Goal: Transaction & Acquisition: Purchase product/service

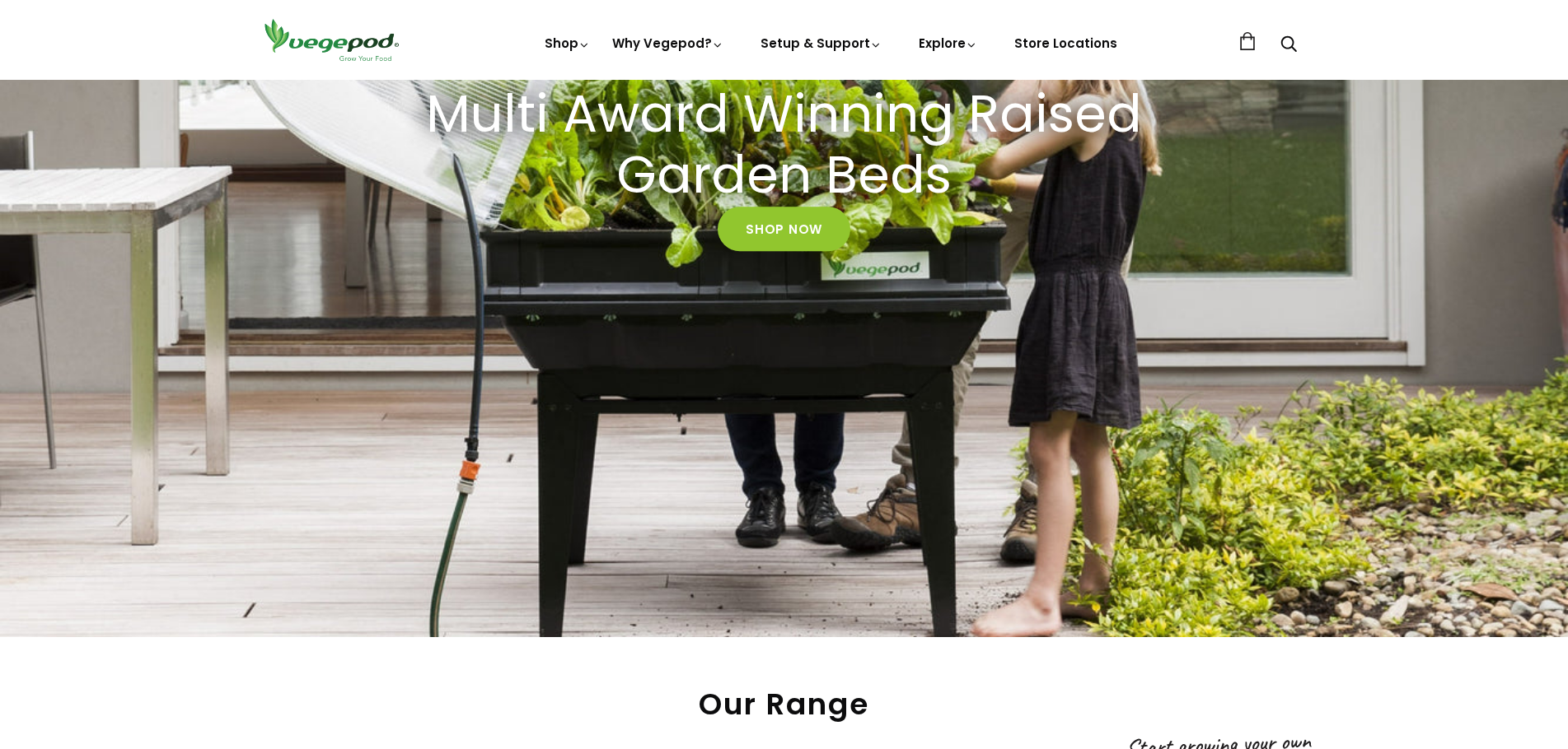
scroll to position [756, 0]
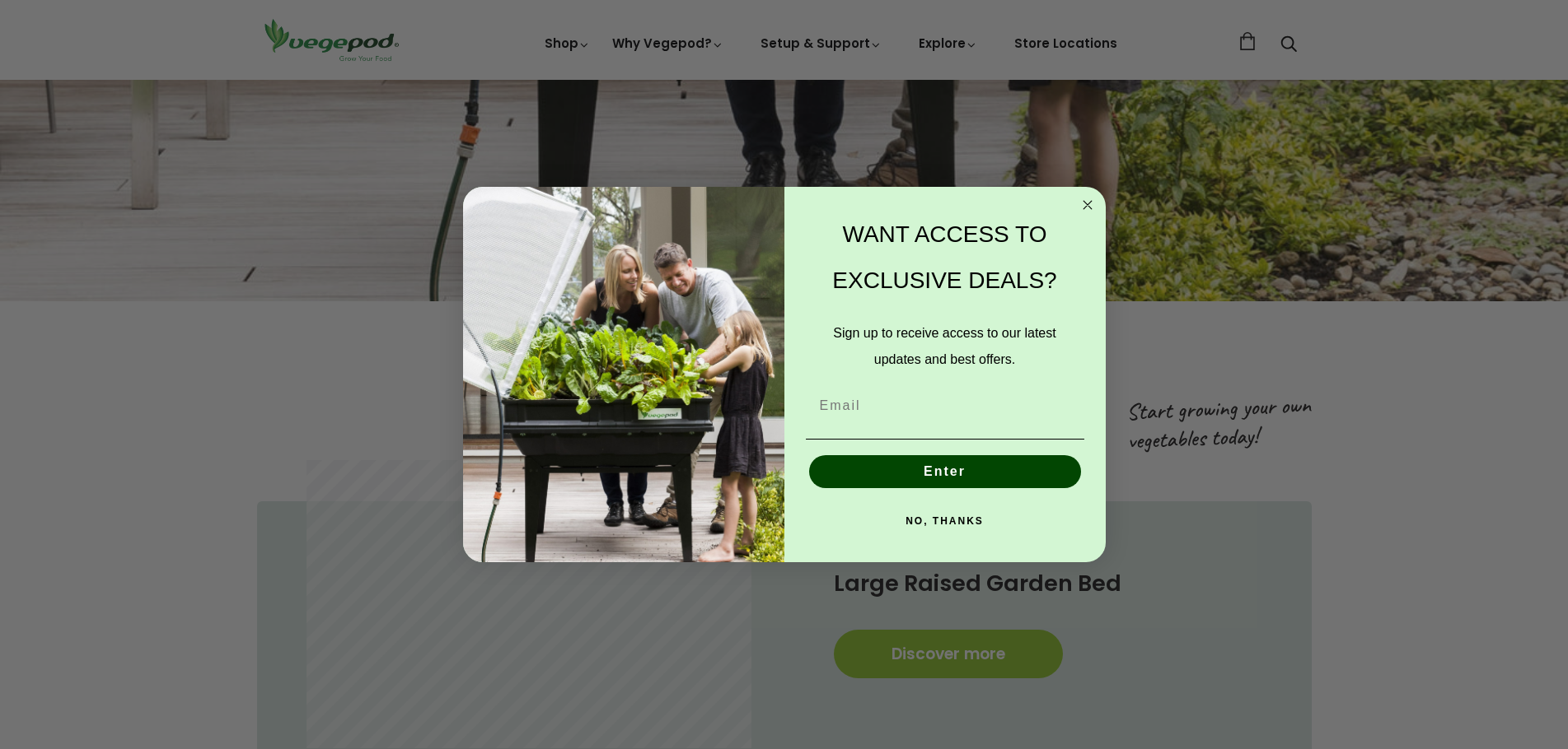
click at [1089, 206] on icon "Close dialog" at bounding box center [1087, 205] width 8 height 8
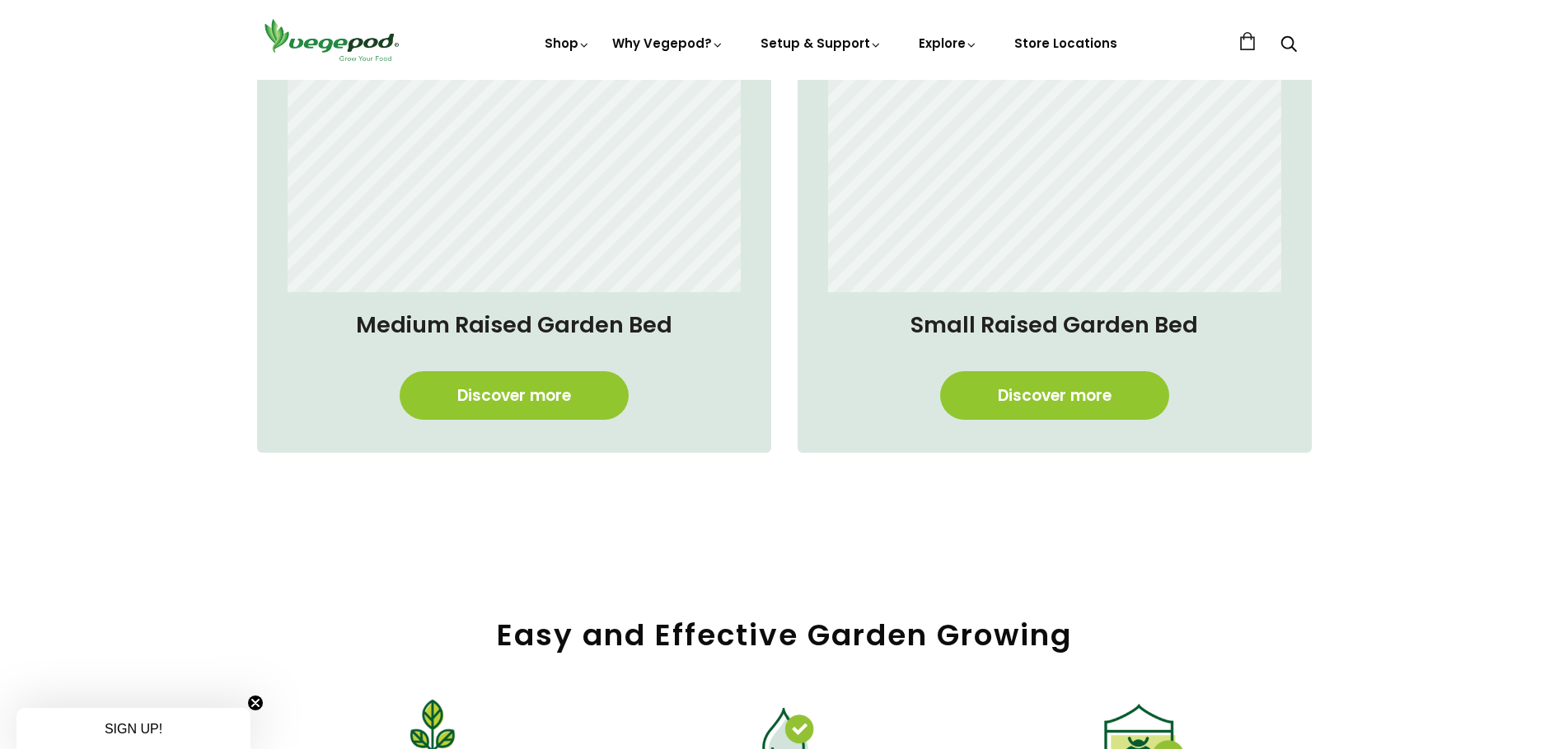
scroll to position [1092, 0]
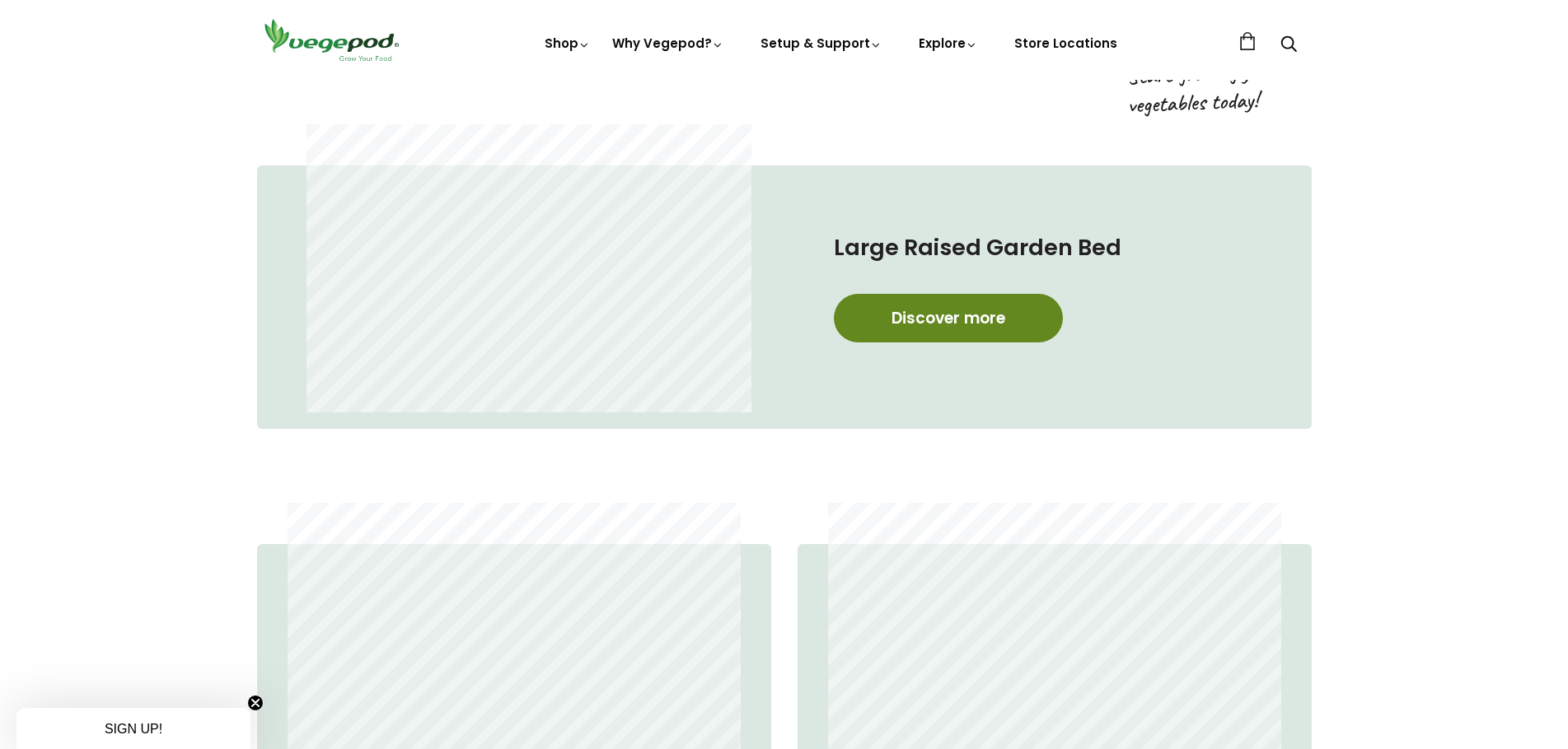
click at [930, 323] on link "Discover more" at bounding box center [948, 317] width 229 height 48
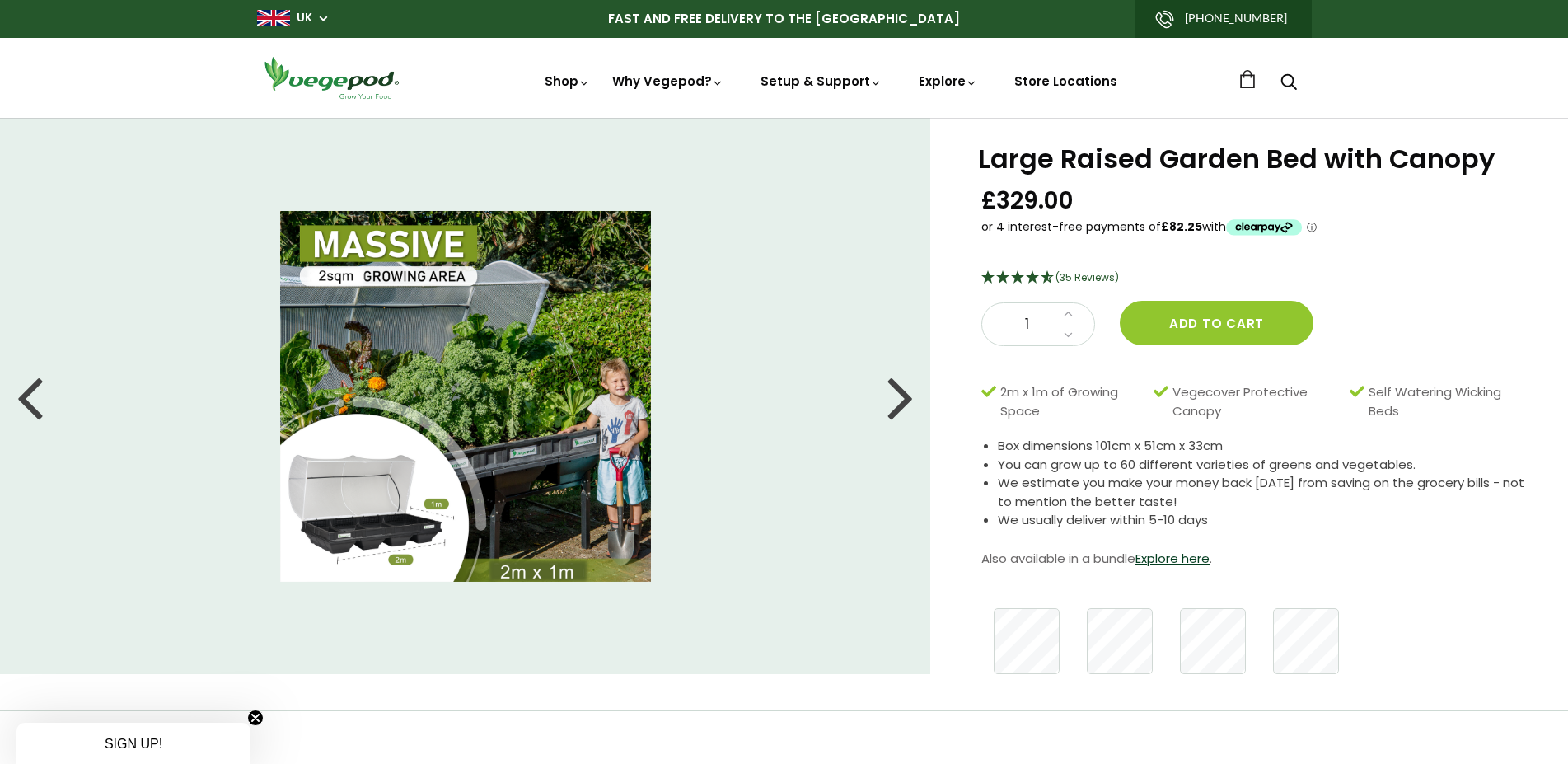
click at [40, 398] on div at bounding box center [29, 396] width 27 height 74
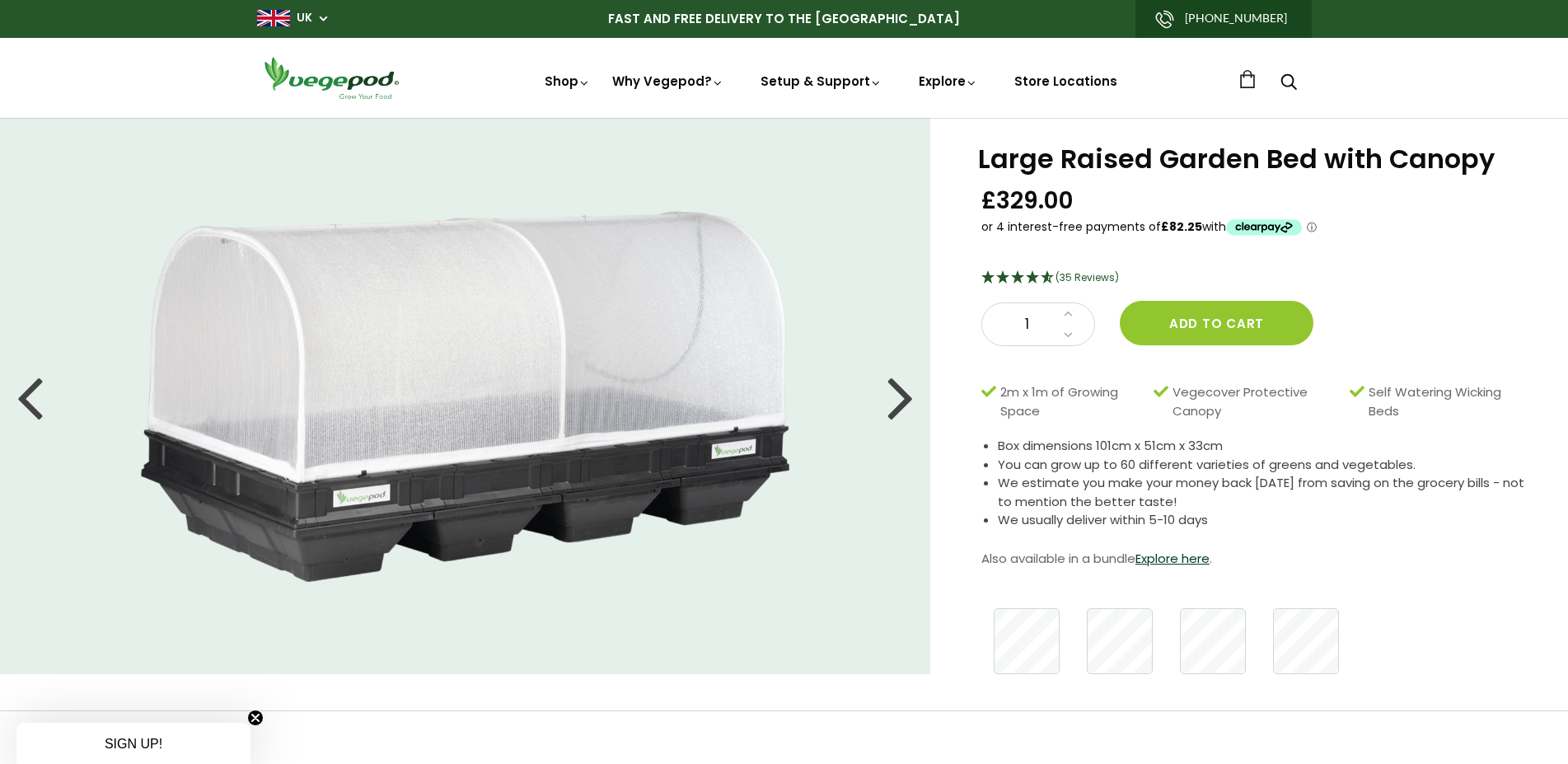
click at [40, 398] on div at bounding box center [29, 396] width 27 height 74
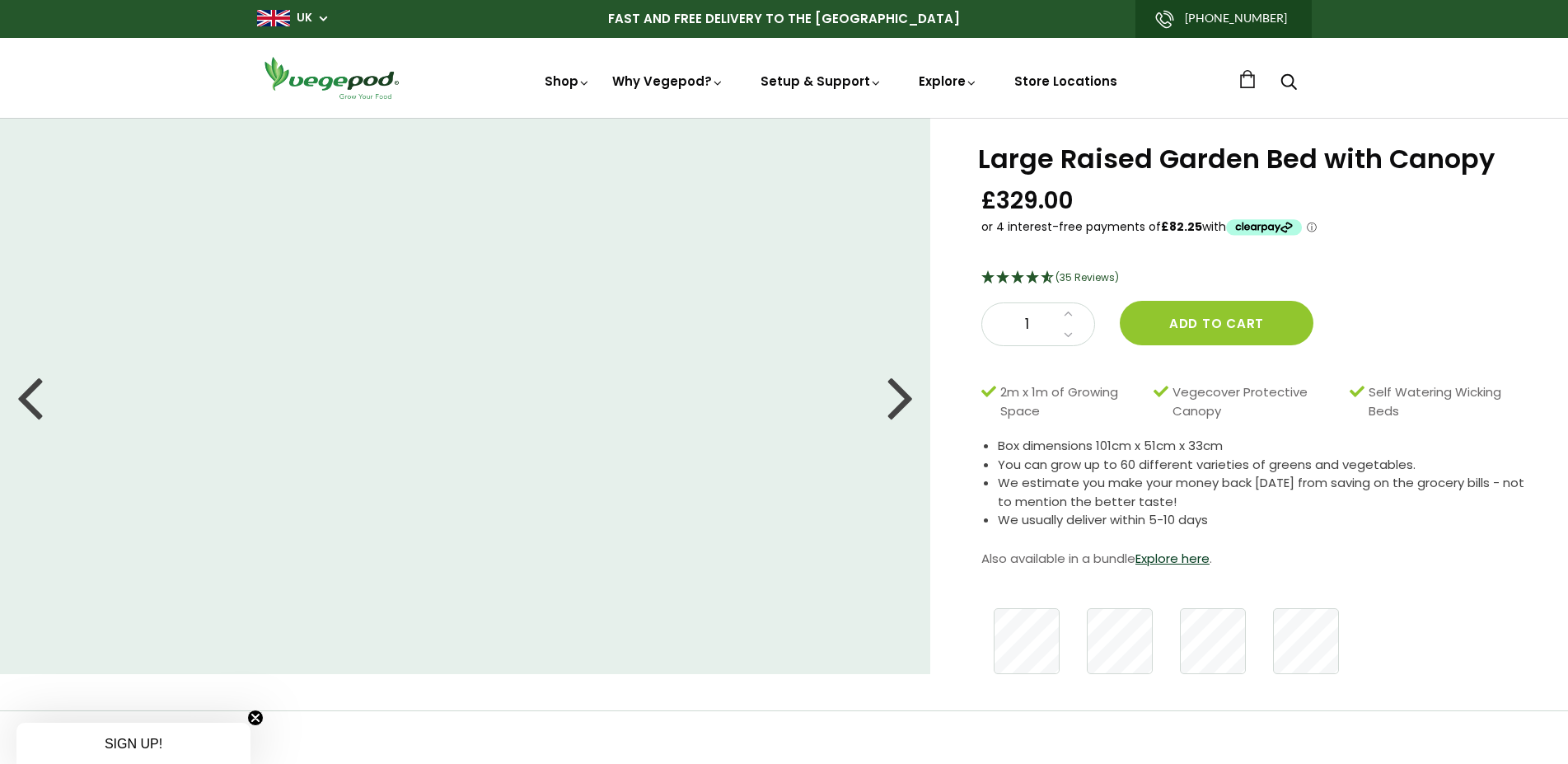
click at [40, 398] on div at bounding box center [29, 396] width 27 height 74
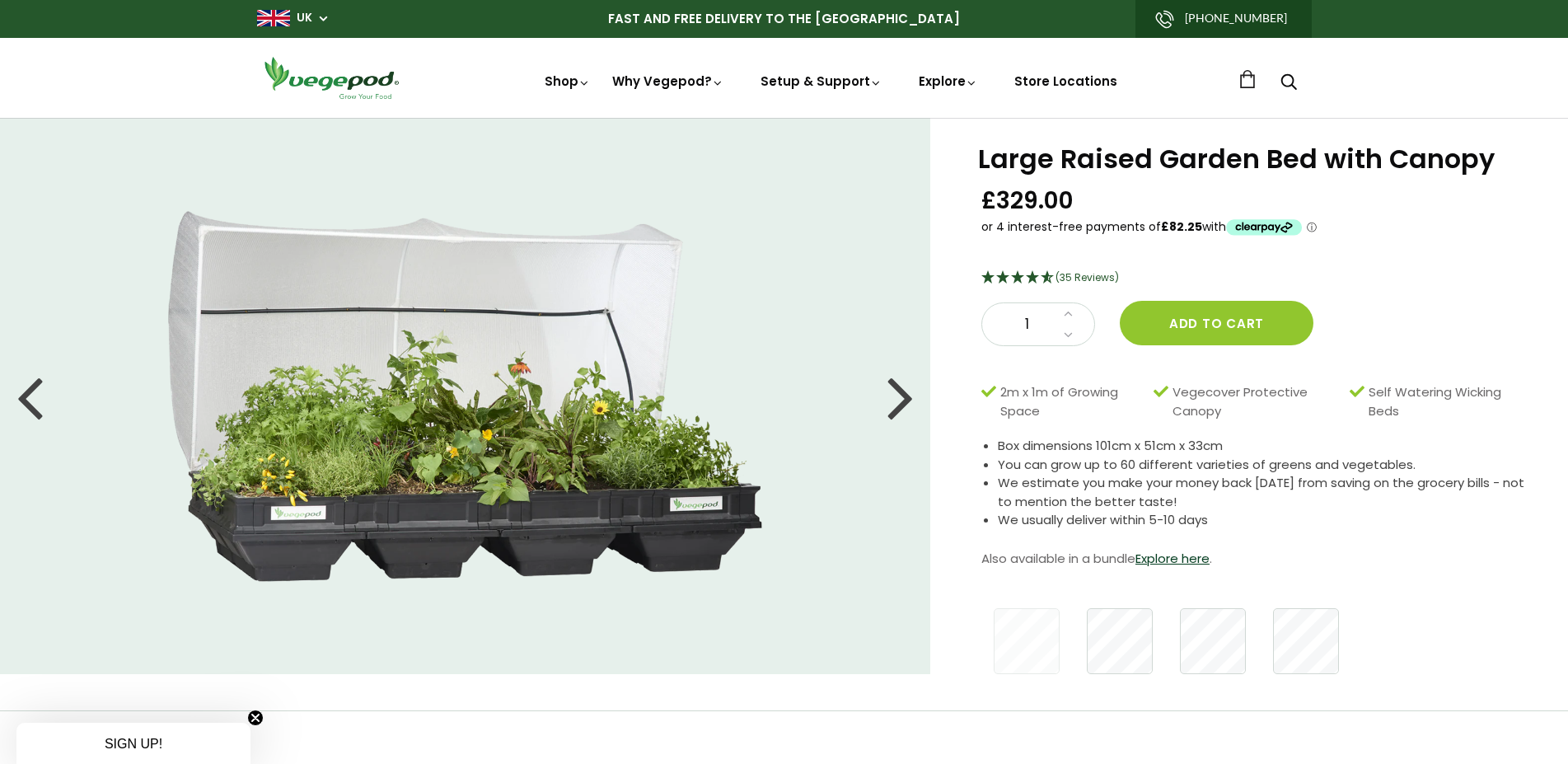
click at [40, 398] on div at bounding box center [29, 396] width 27 height 74
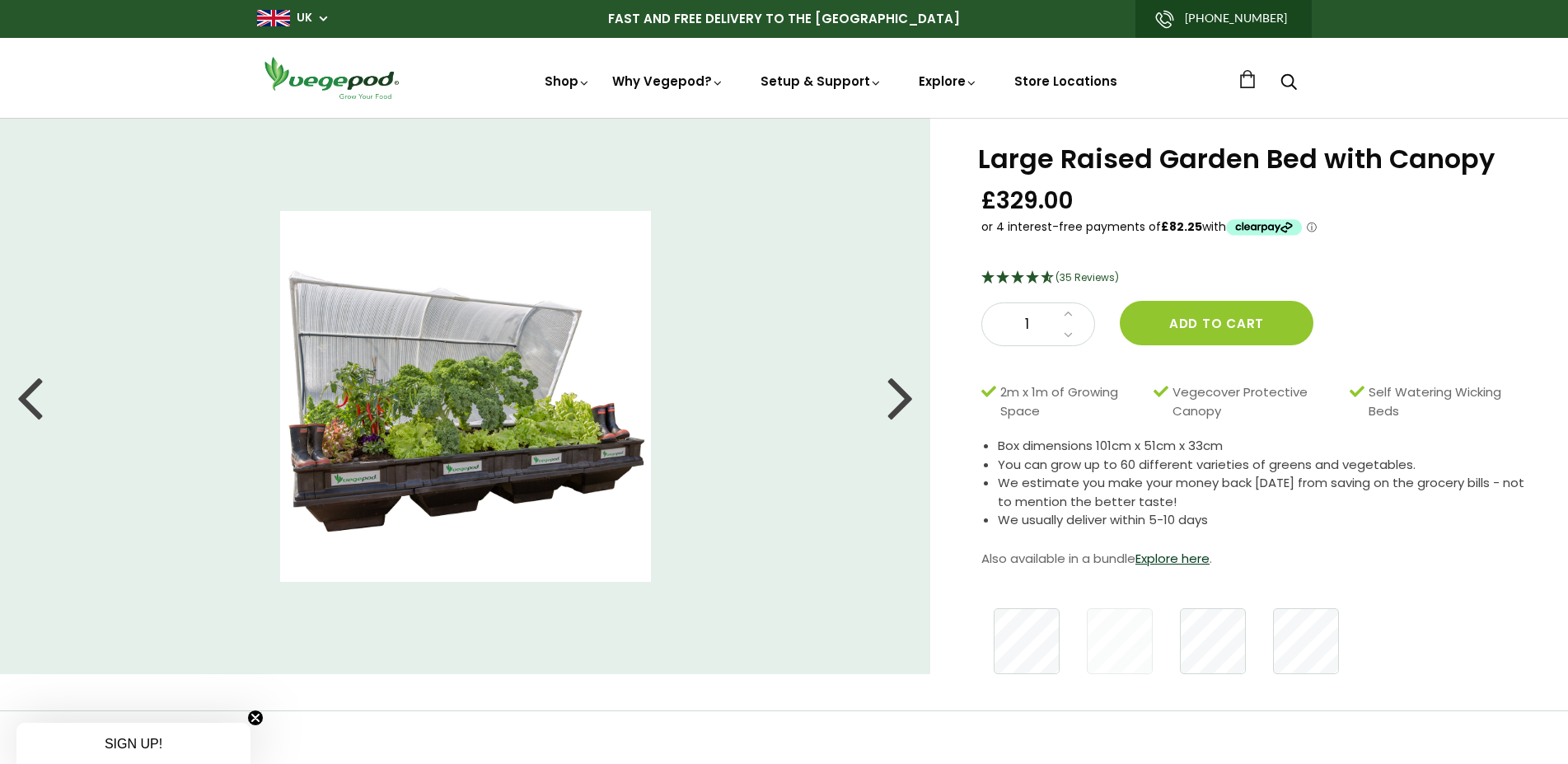
click at [40, 398] on div at bounding box center [29, 396] width 27 height 74
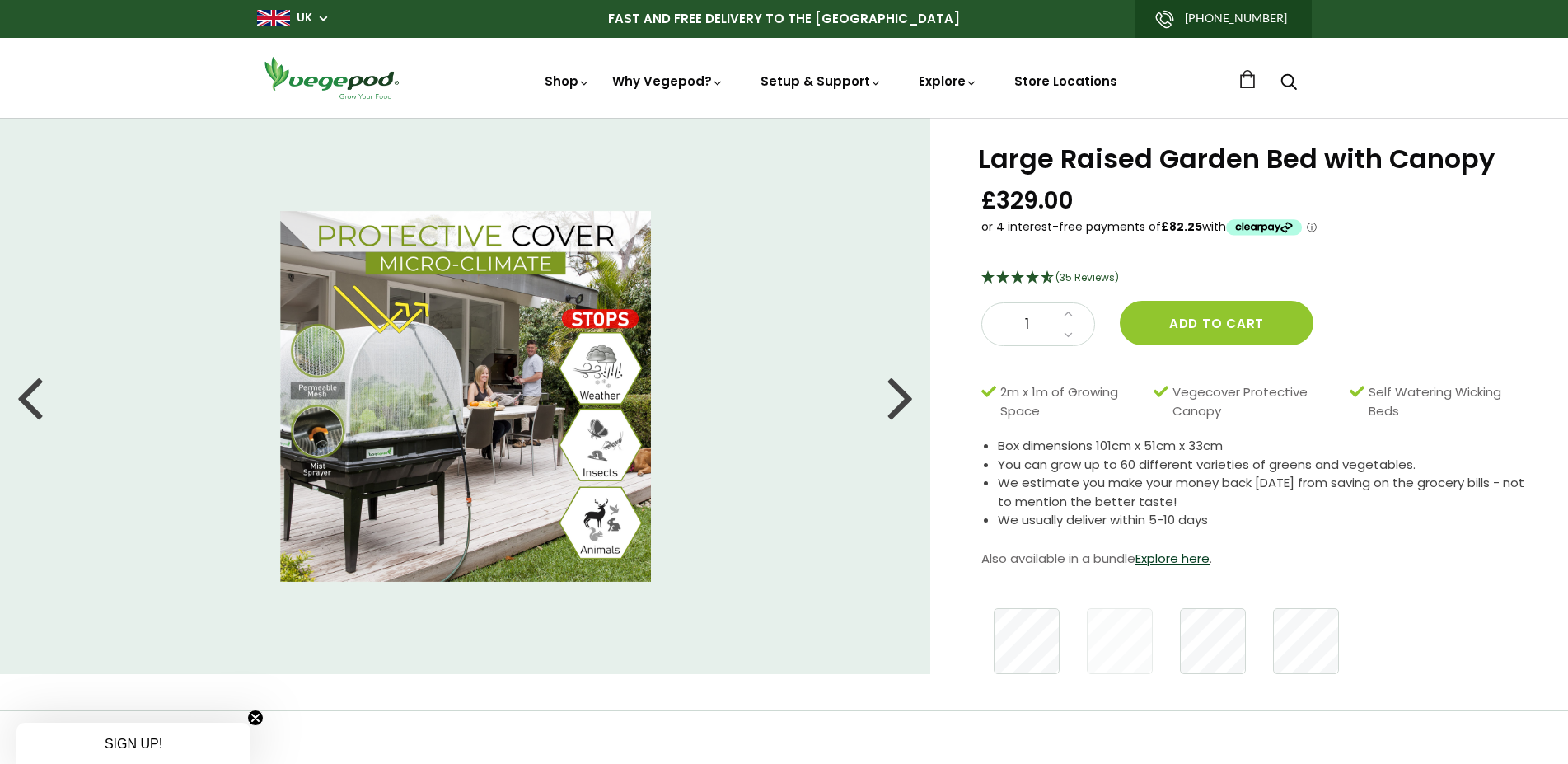
click at [40, 398] on div at bounding box center [29, 396] width 27 height 74
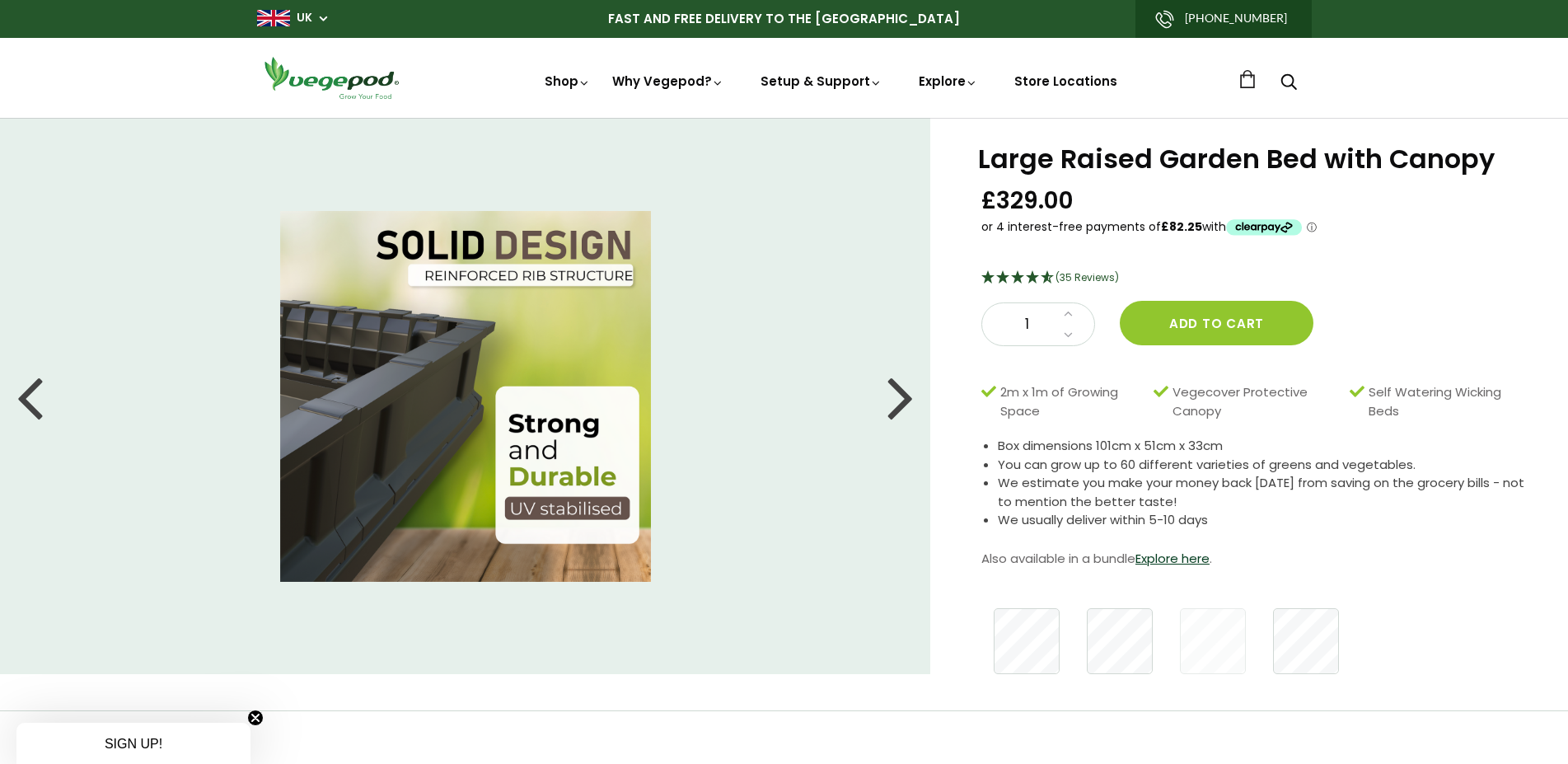
click at [40, 398] on div at bounding box center [29, 396] width 27 height 74
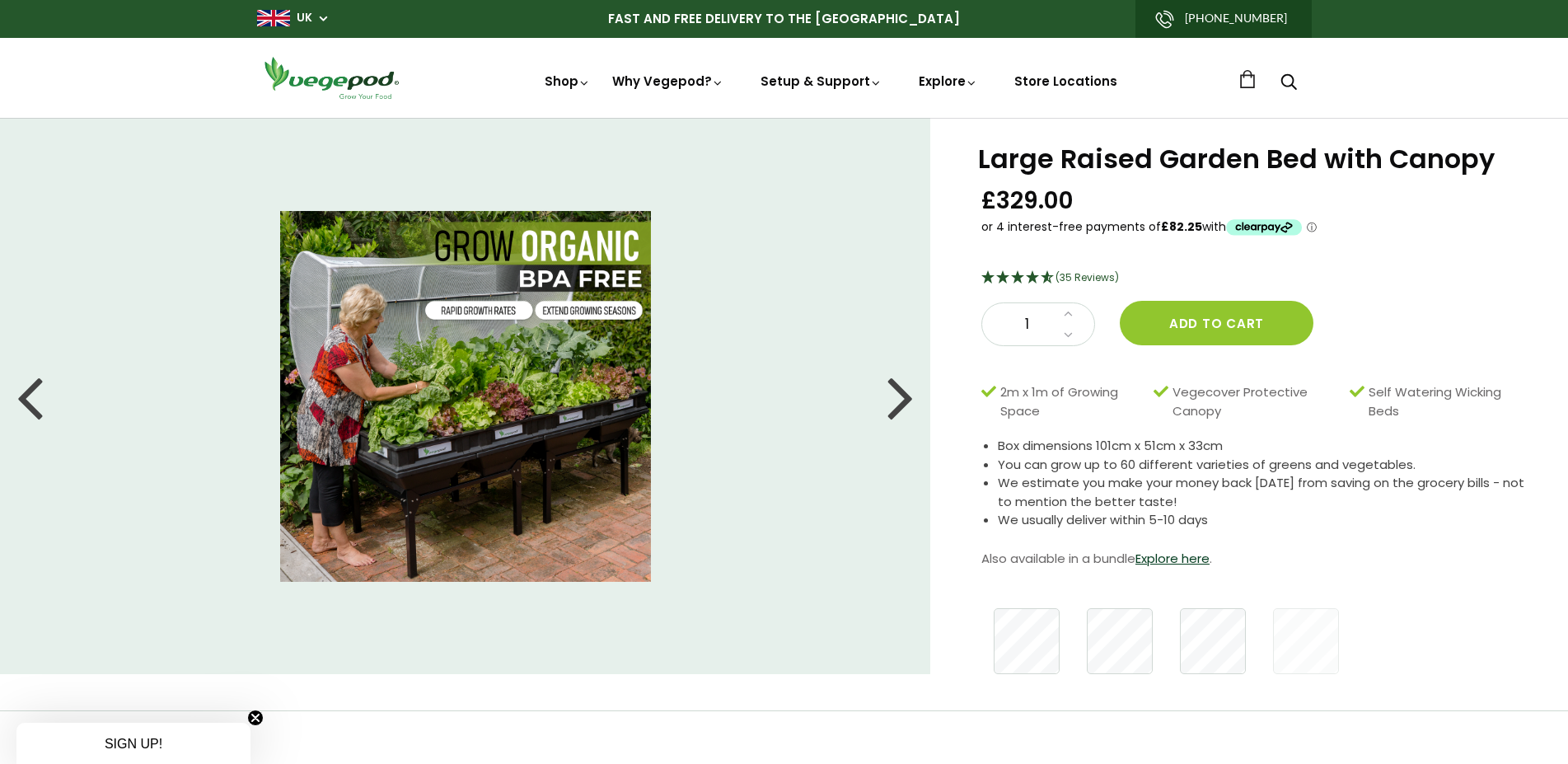
click at [40, 398] on div at bounding box center [29, 396] width 27 height 74
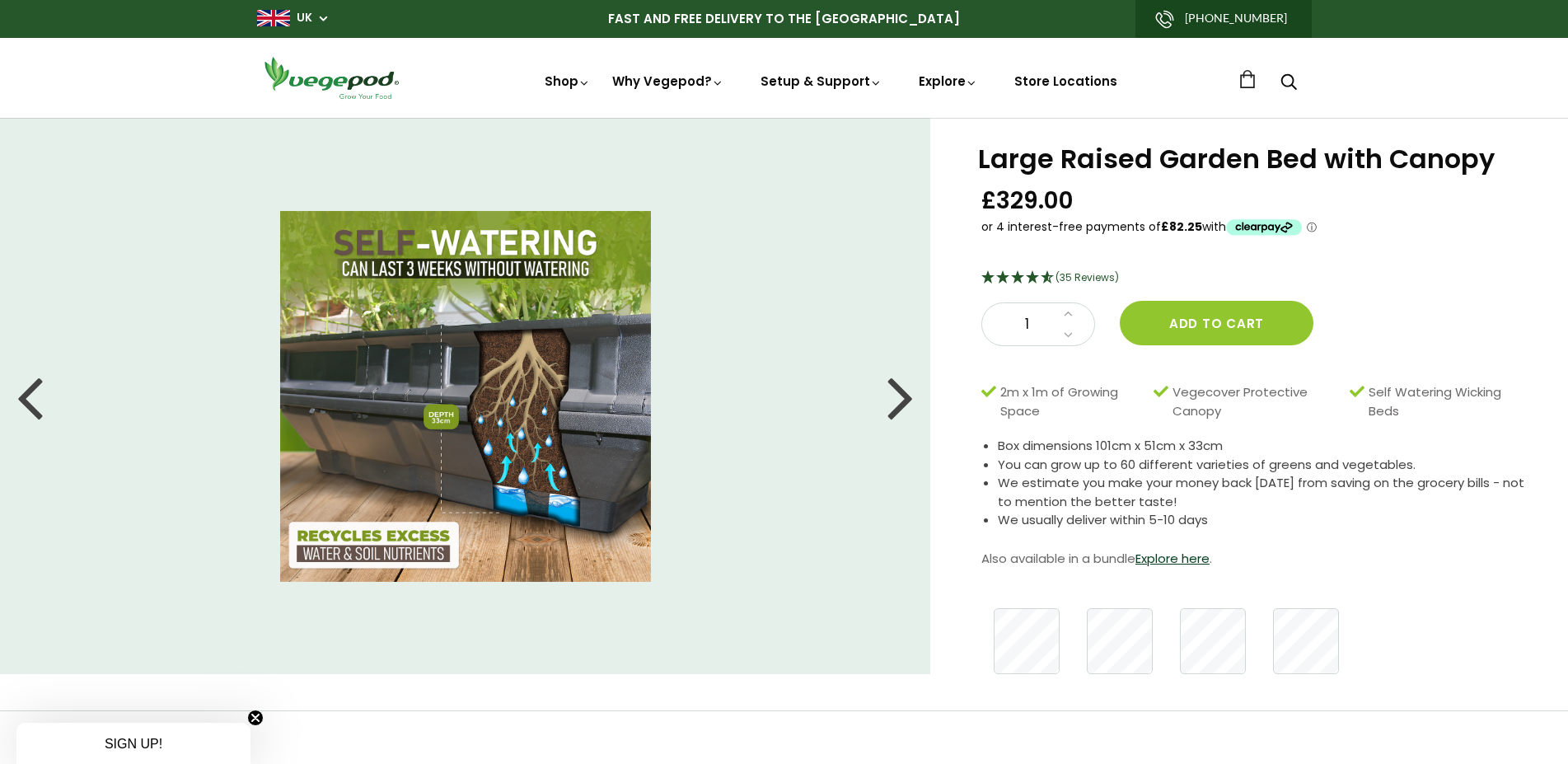
click at [40, 398] on div at bounding box center [29, 396] width 27 height 74
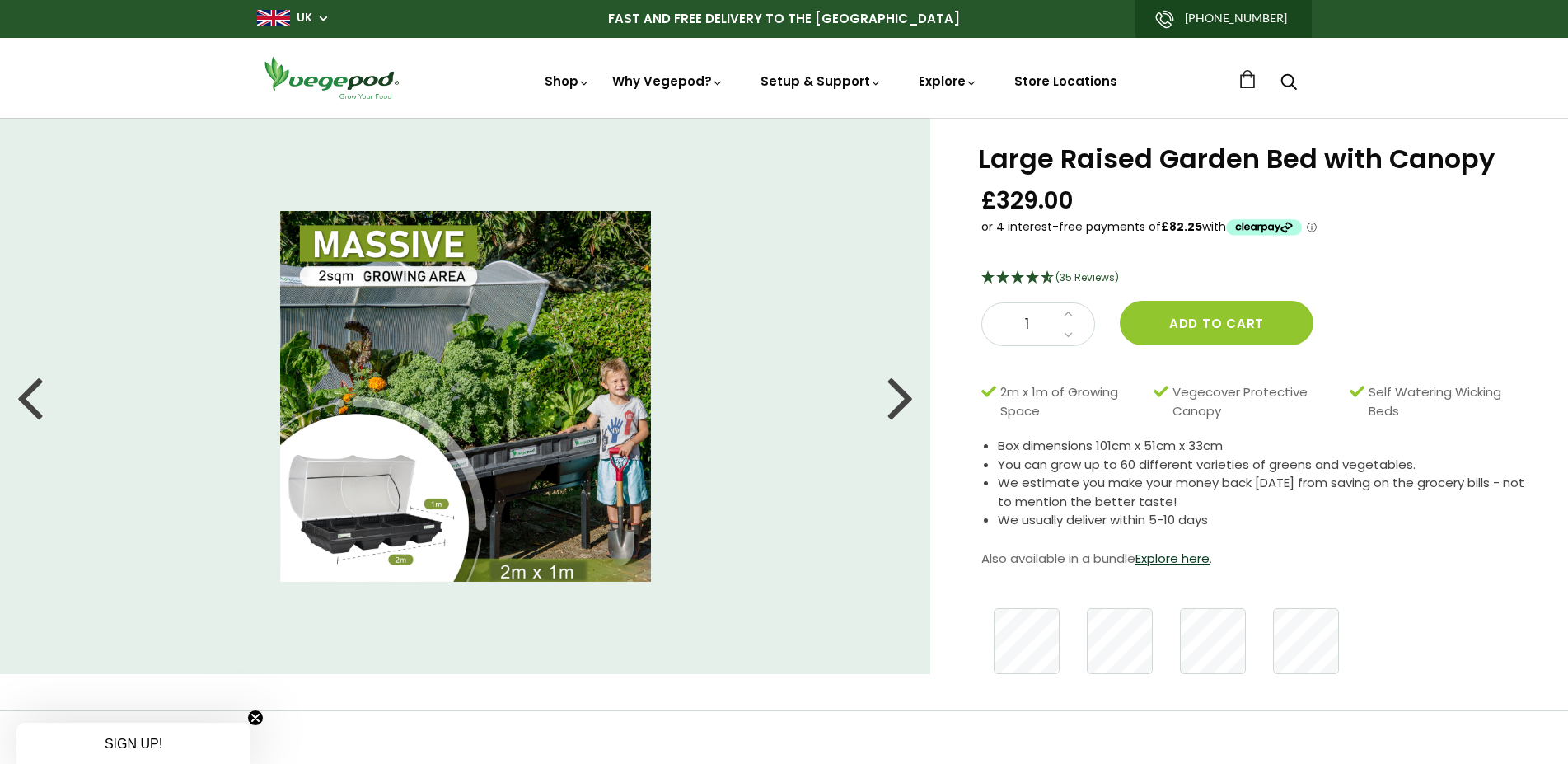
click at [40, 398] on div at bounding box center [29, 396] width 27 height 74
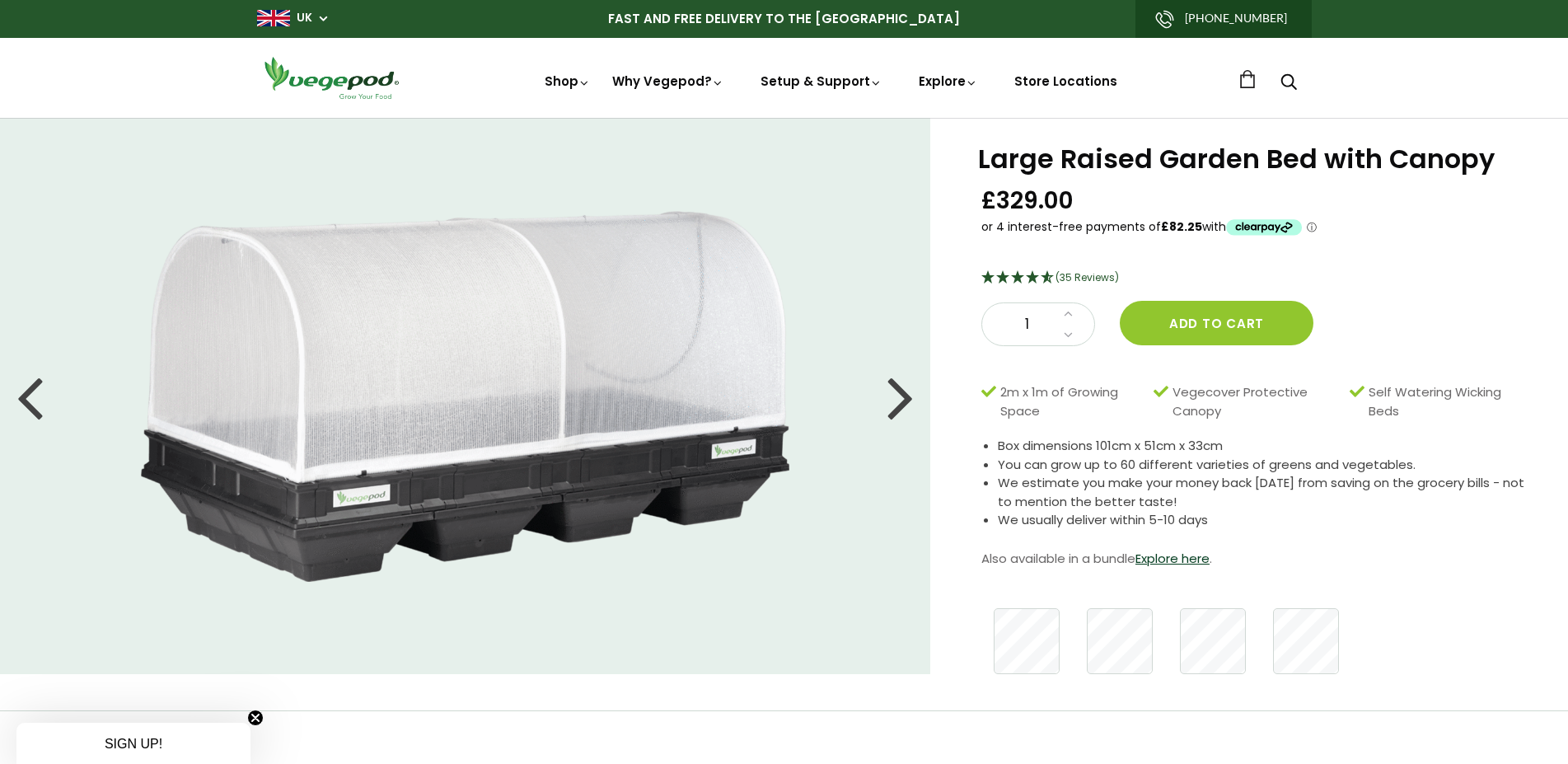
click at [40, 398] on div at bounding box center [29, 396] width 27 height 74
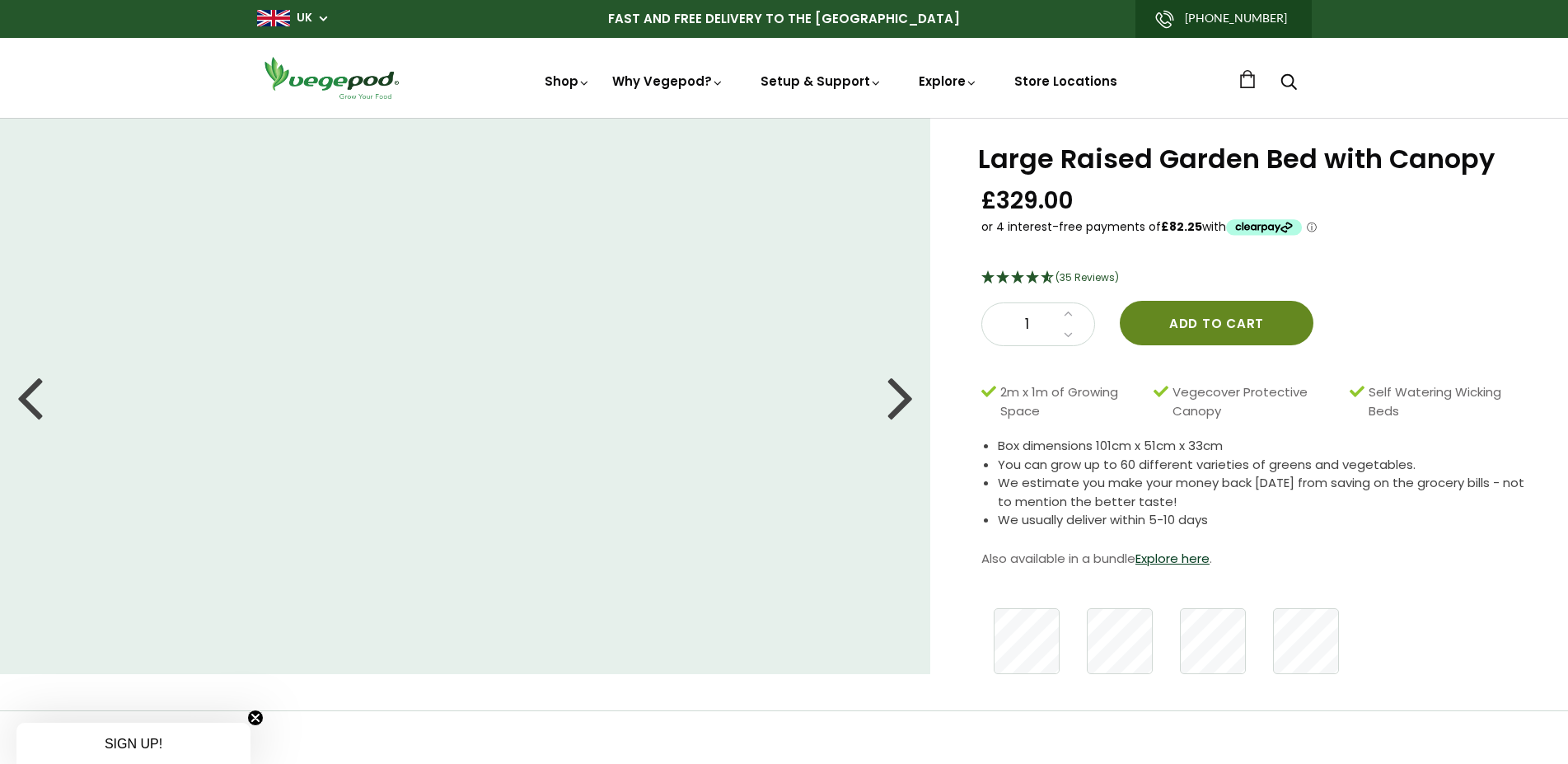
click at [1213, 326] on button "Add to cart" at bounding box center [1217, 323] width 194 height 45
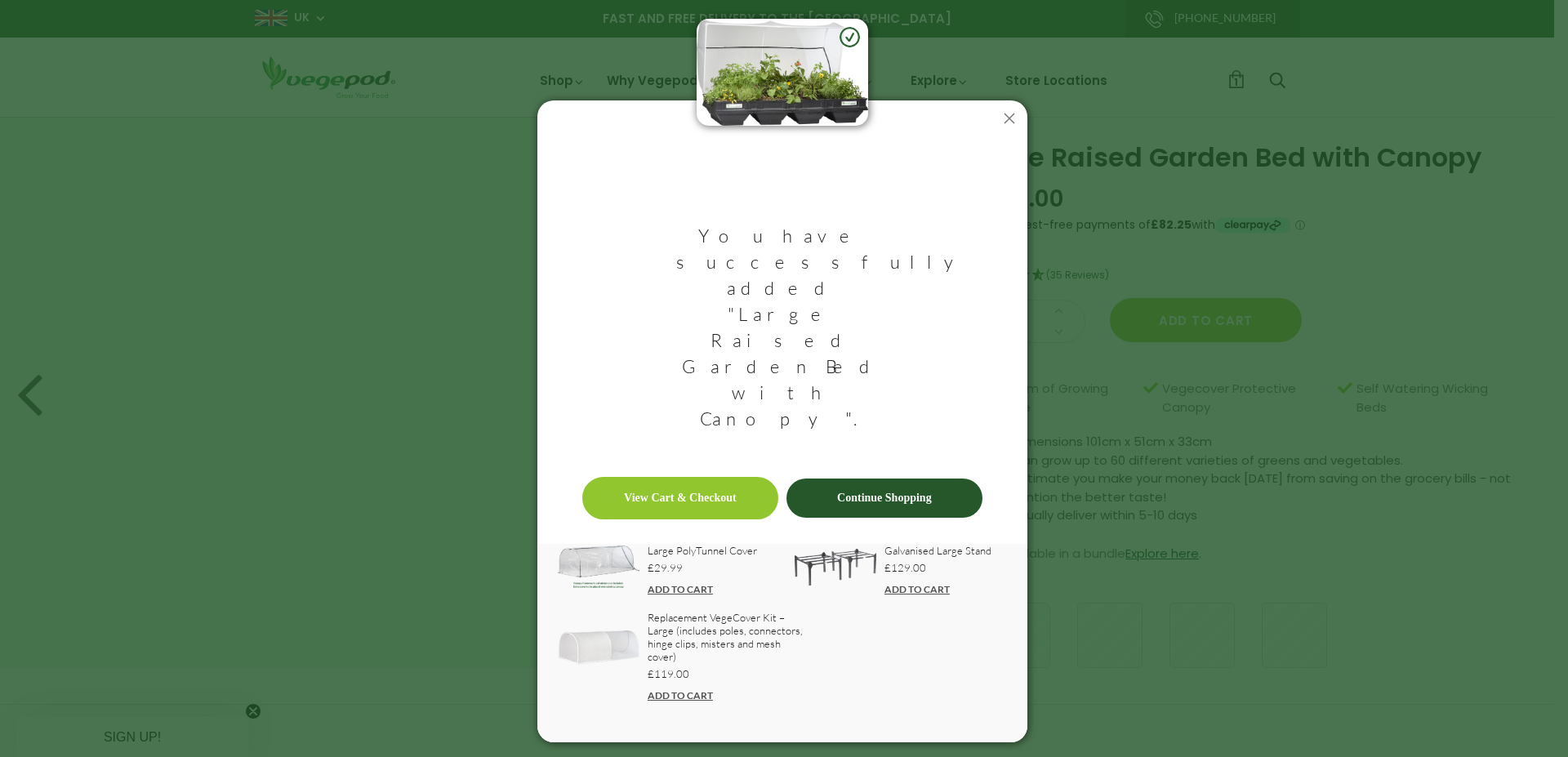
click at [667, 557] on p "£29.99" at bounding box center [702, 567] width 110 height 21
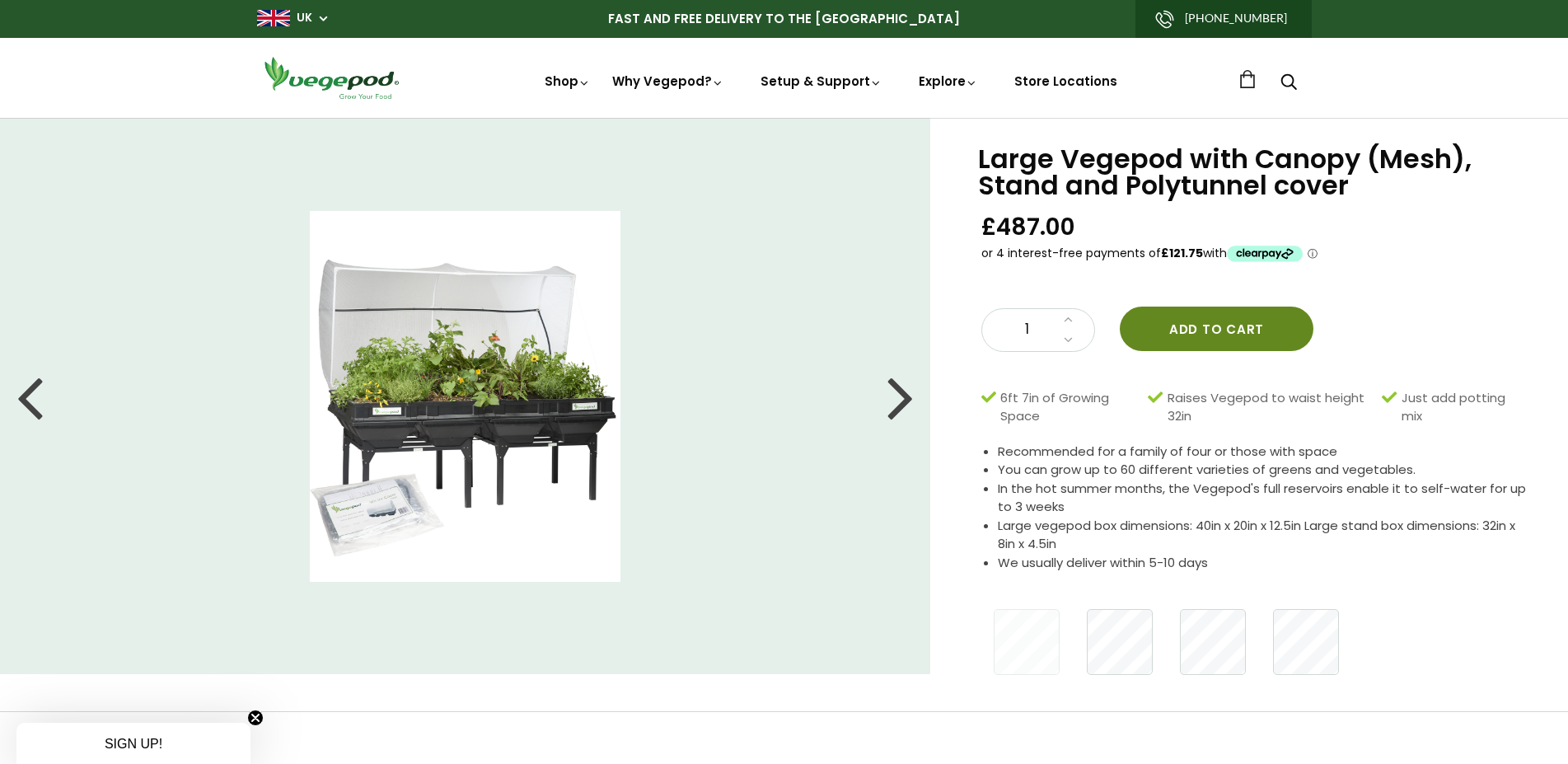
click at [1232, 330] on button "Add to cart" at bounding box center [1217, 328] width 194 height 45
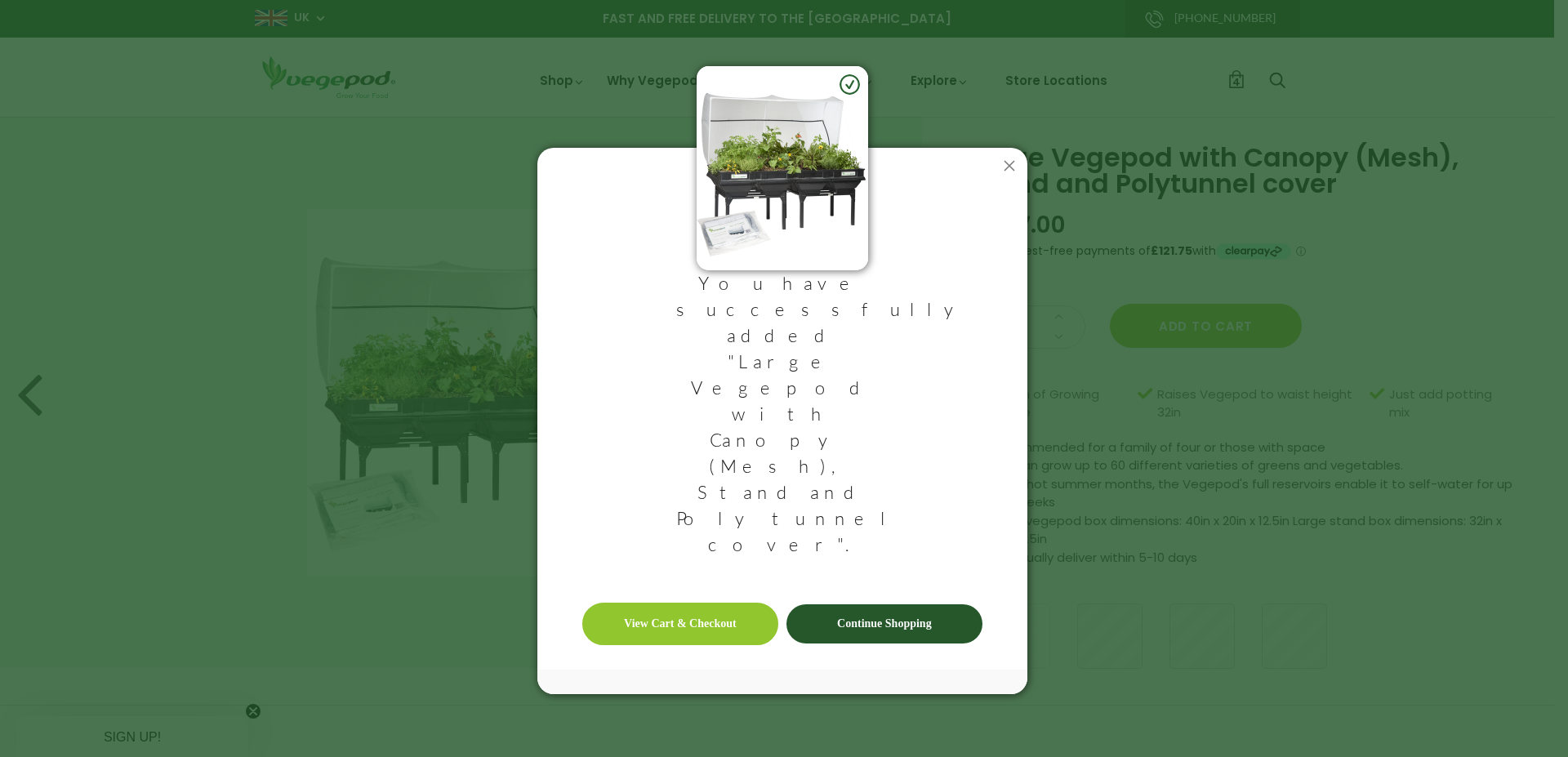
click at [756, 603] on link "View Cart & Checkout" at bounding box center [680, 624] width 196 height 43
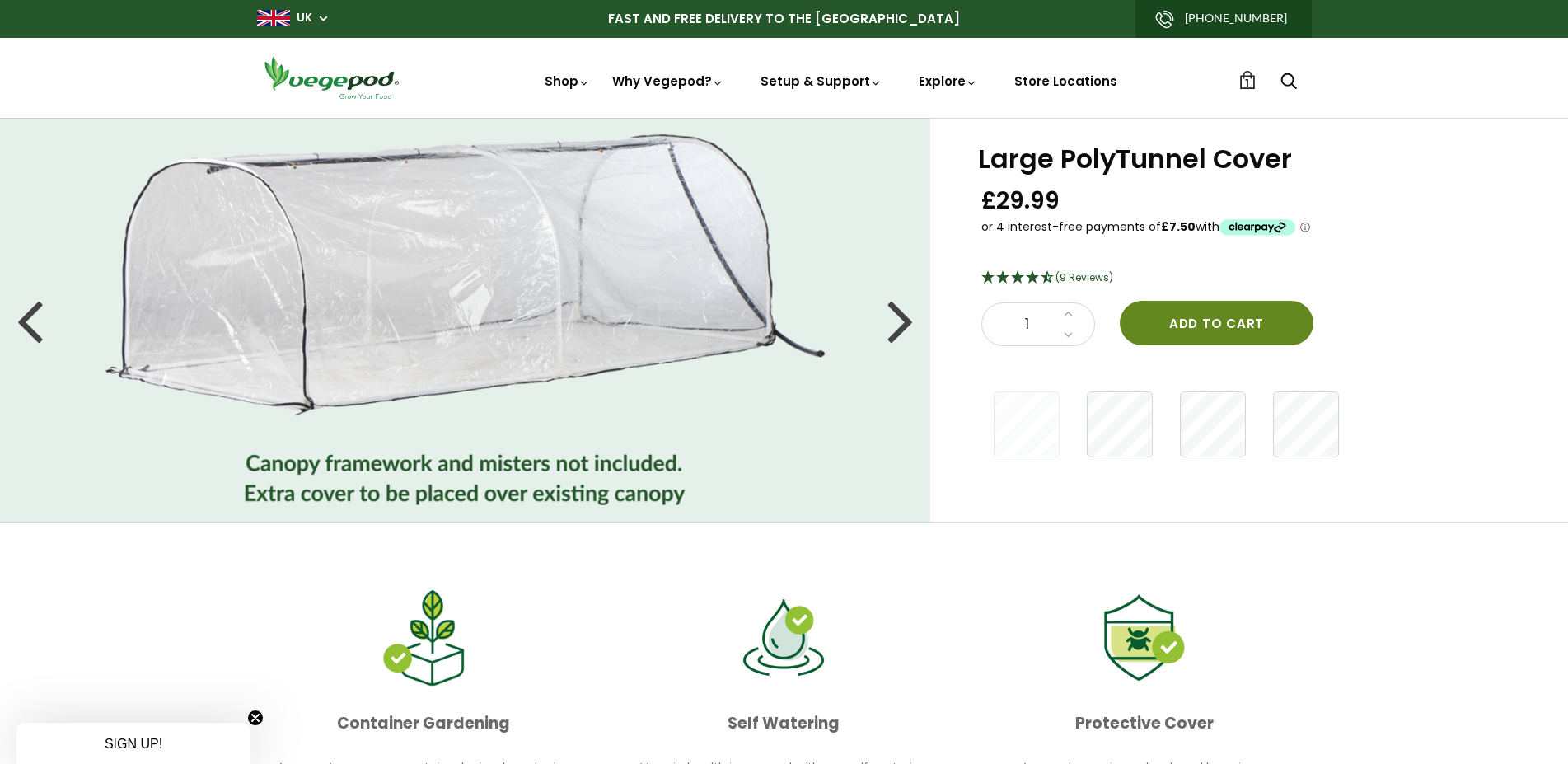
click at [1224, 323] on button "Add to cart" at bounding box center [1217, 323] width 194 height 45
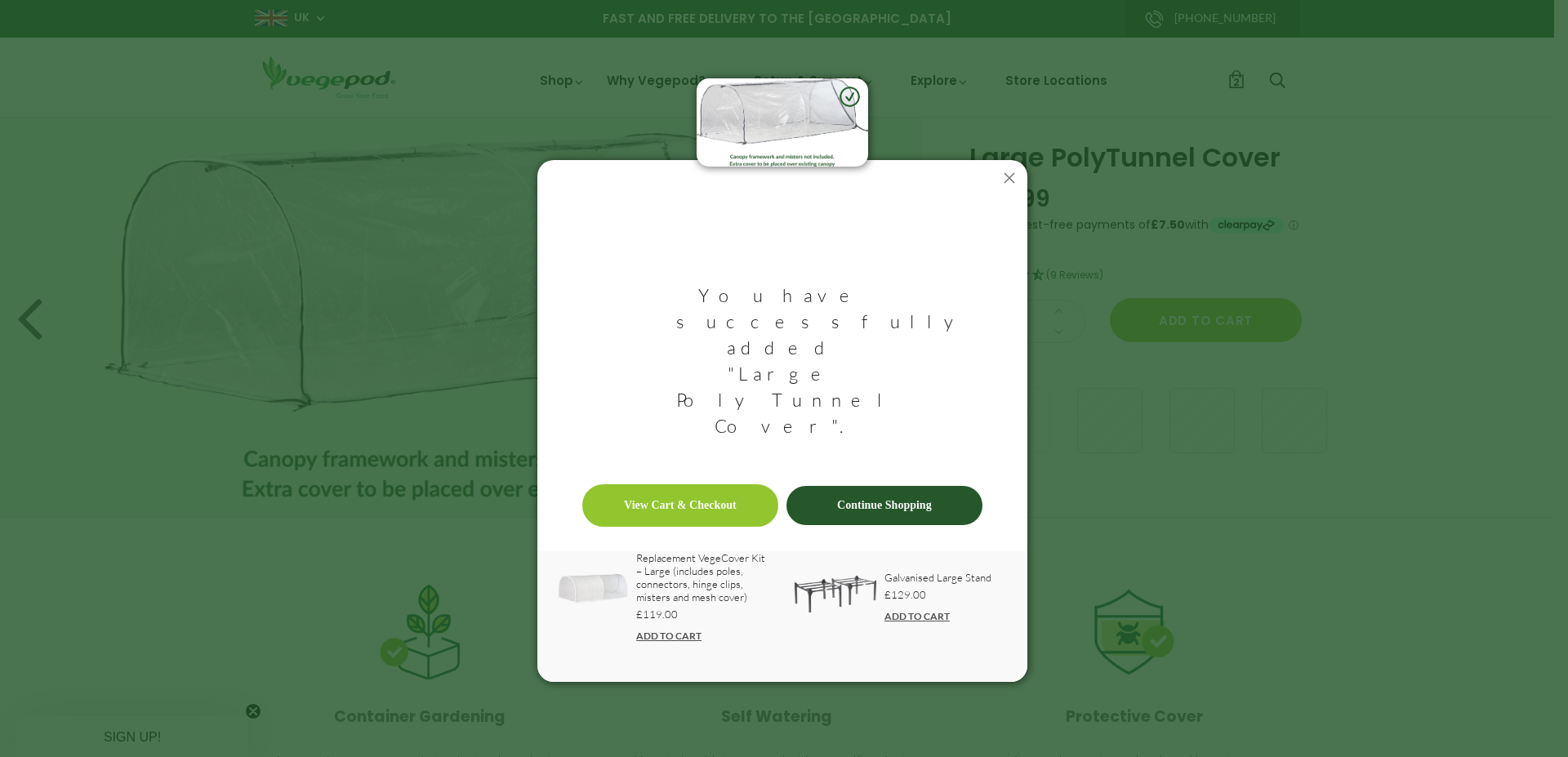
click at [840, 576] on img at bounding box center [835, 594] width 82 height 37
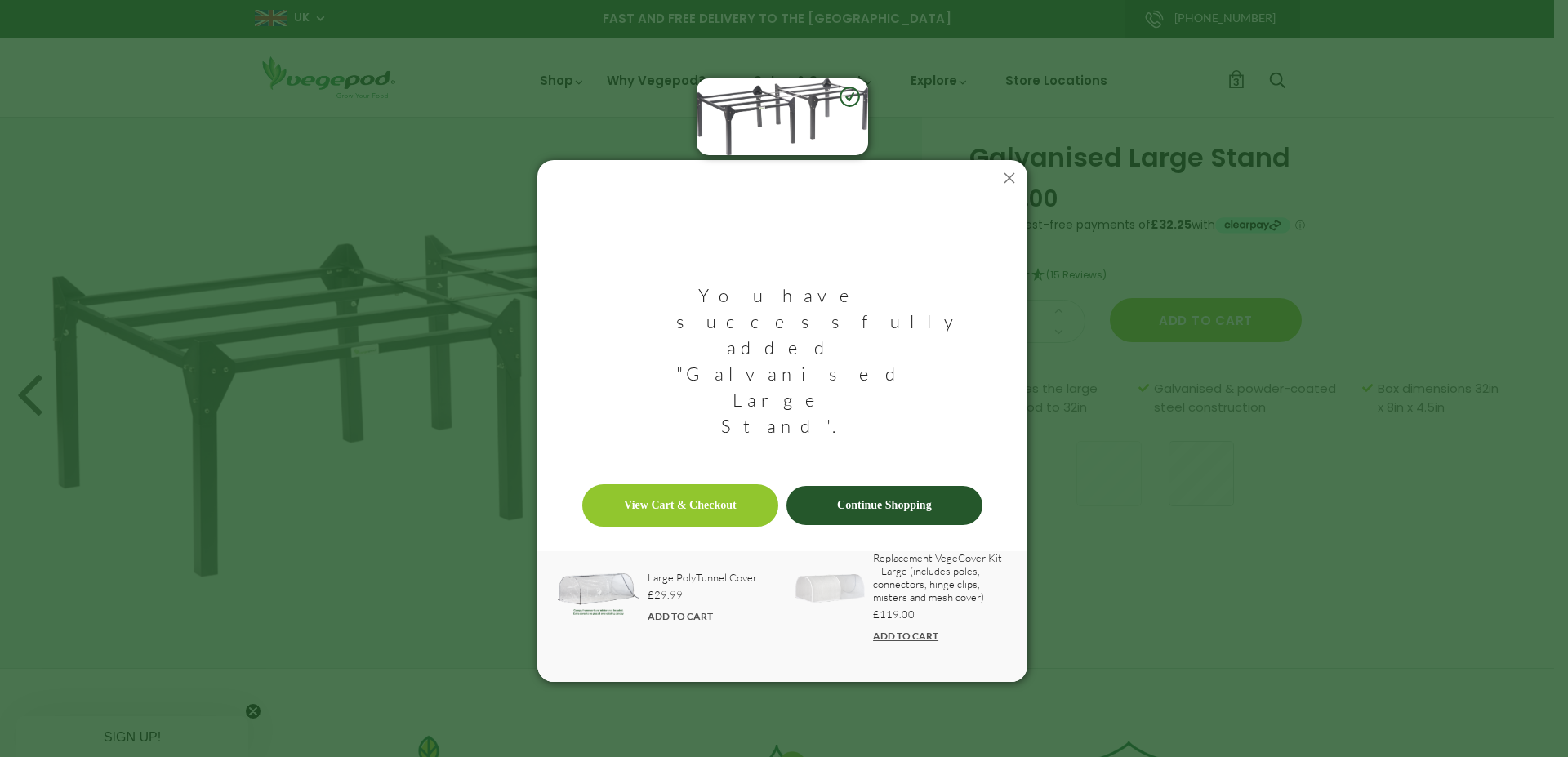
click at [672, 484] on link "View Cart & Checkout" at bounding box center [680, 505] width 196 height 43
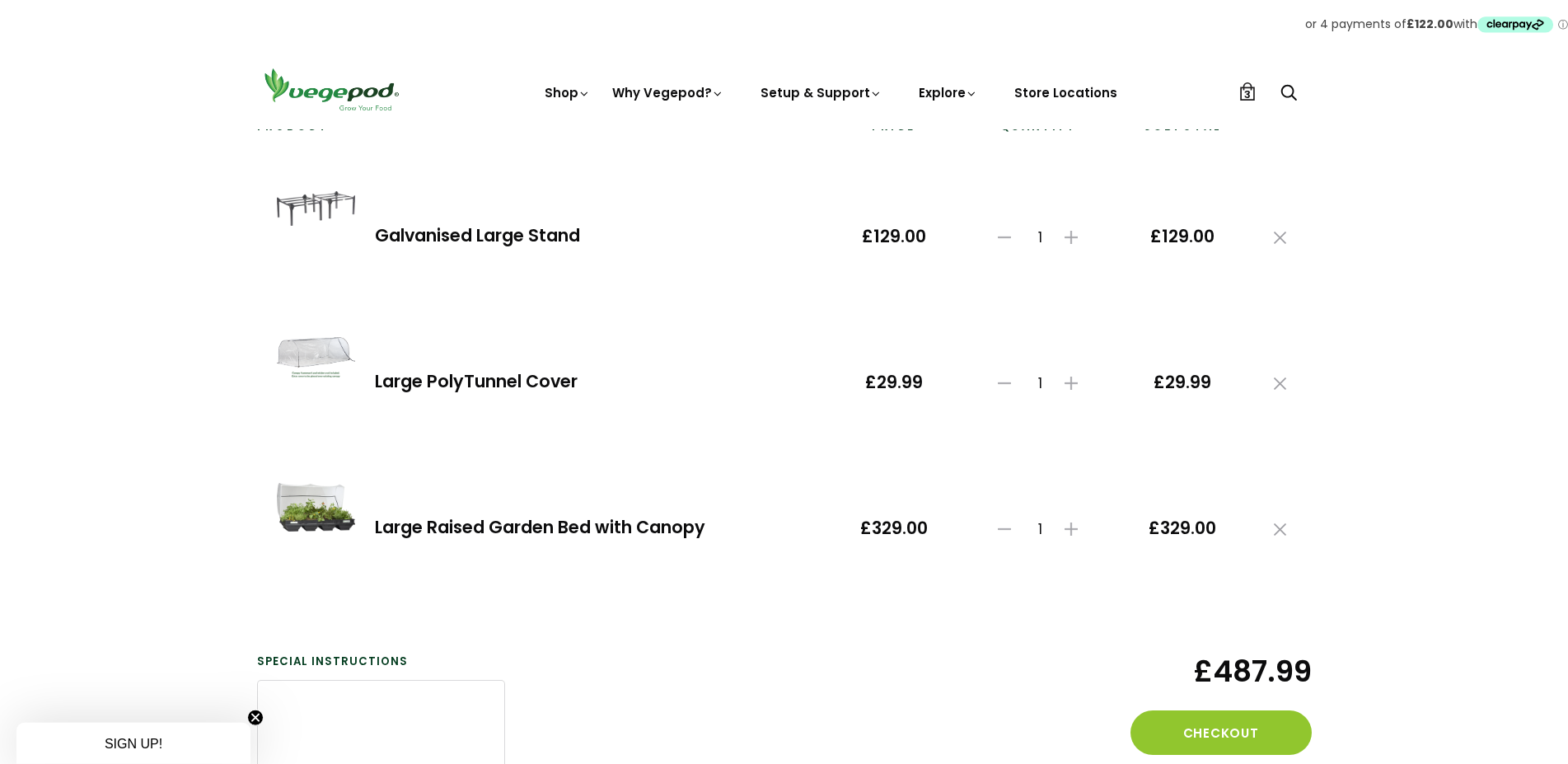
scroll to position [168, 0]
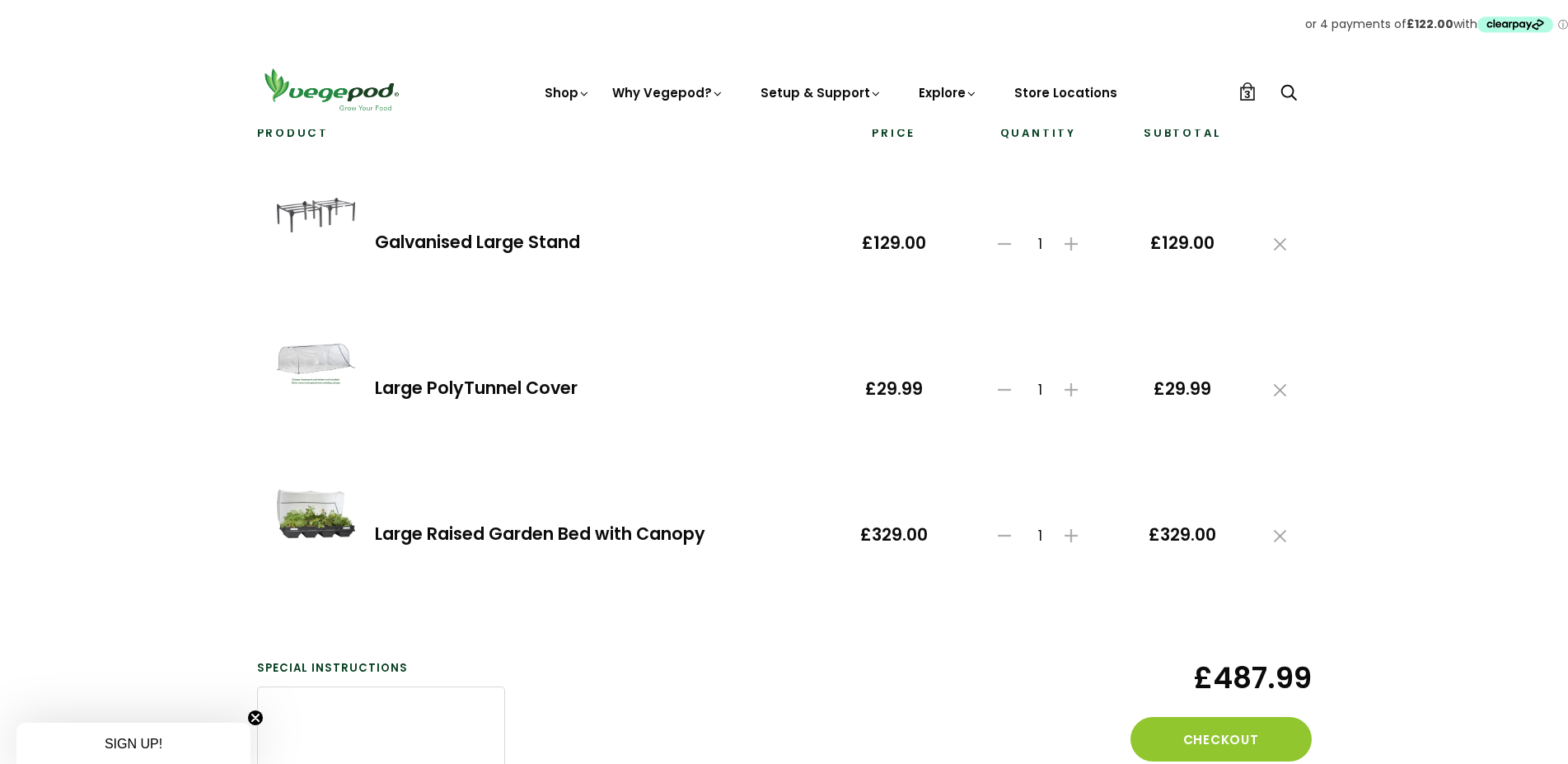
click at [295, 360] on img at bounding box center [317, 364] width 79 height 40
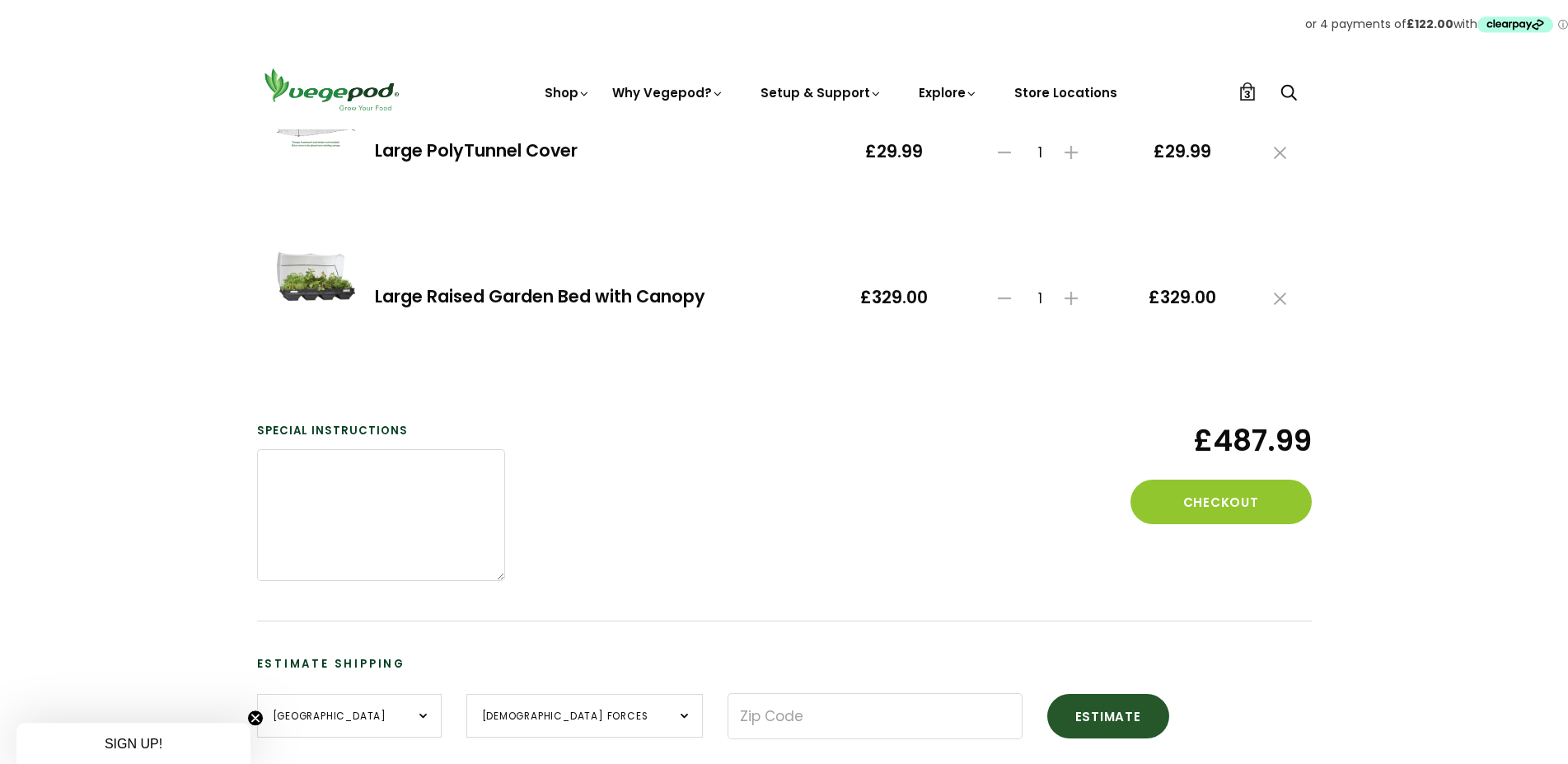
scroll to position [420, 0]
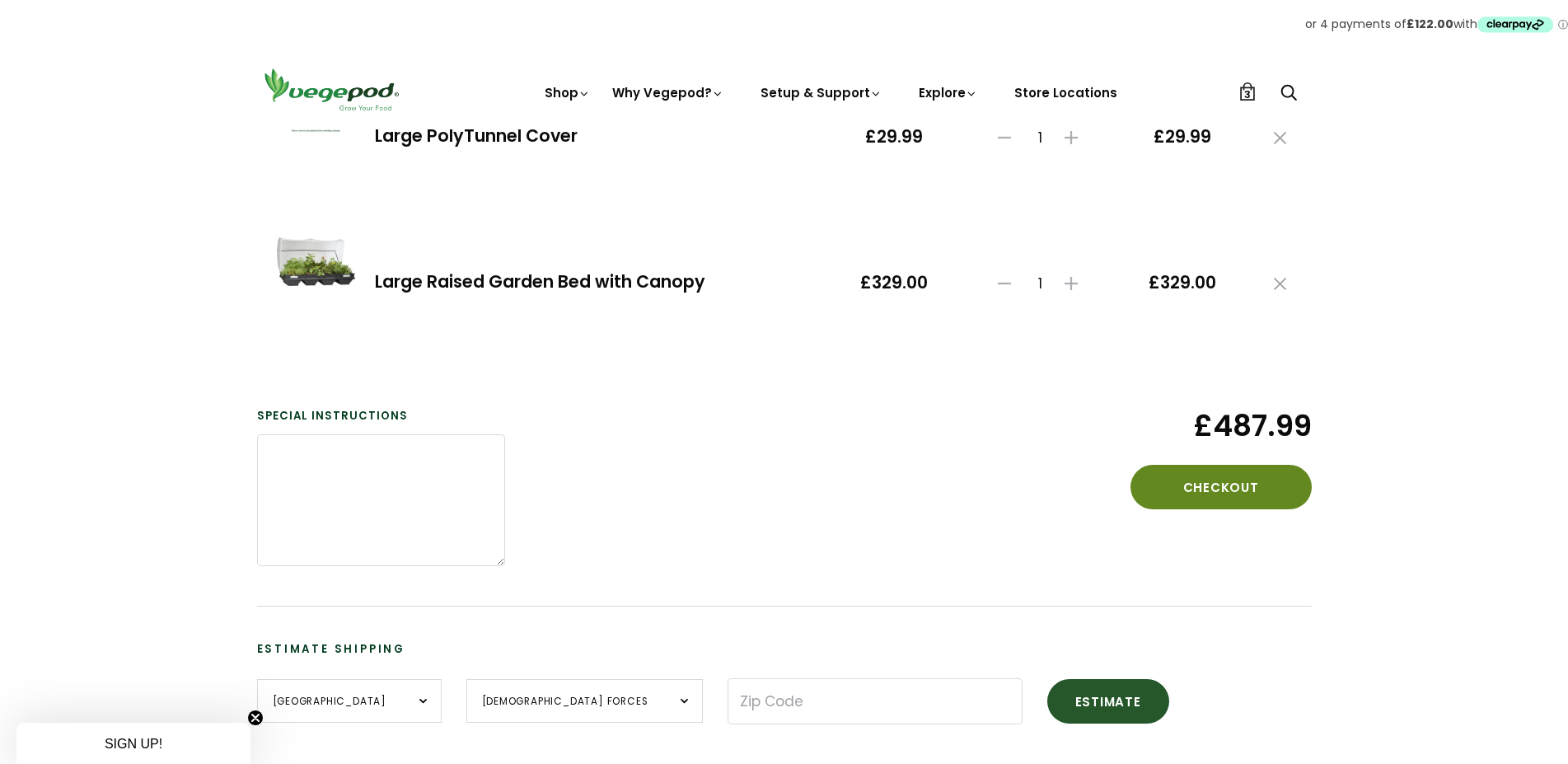
click at [1214, 484] on button "Checkout" at bounding box center [1220, 487] width 181 height 45
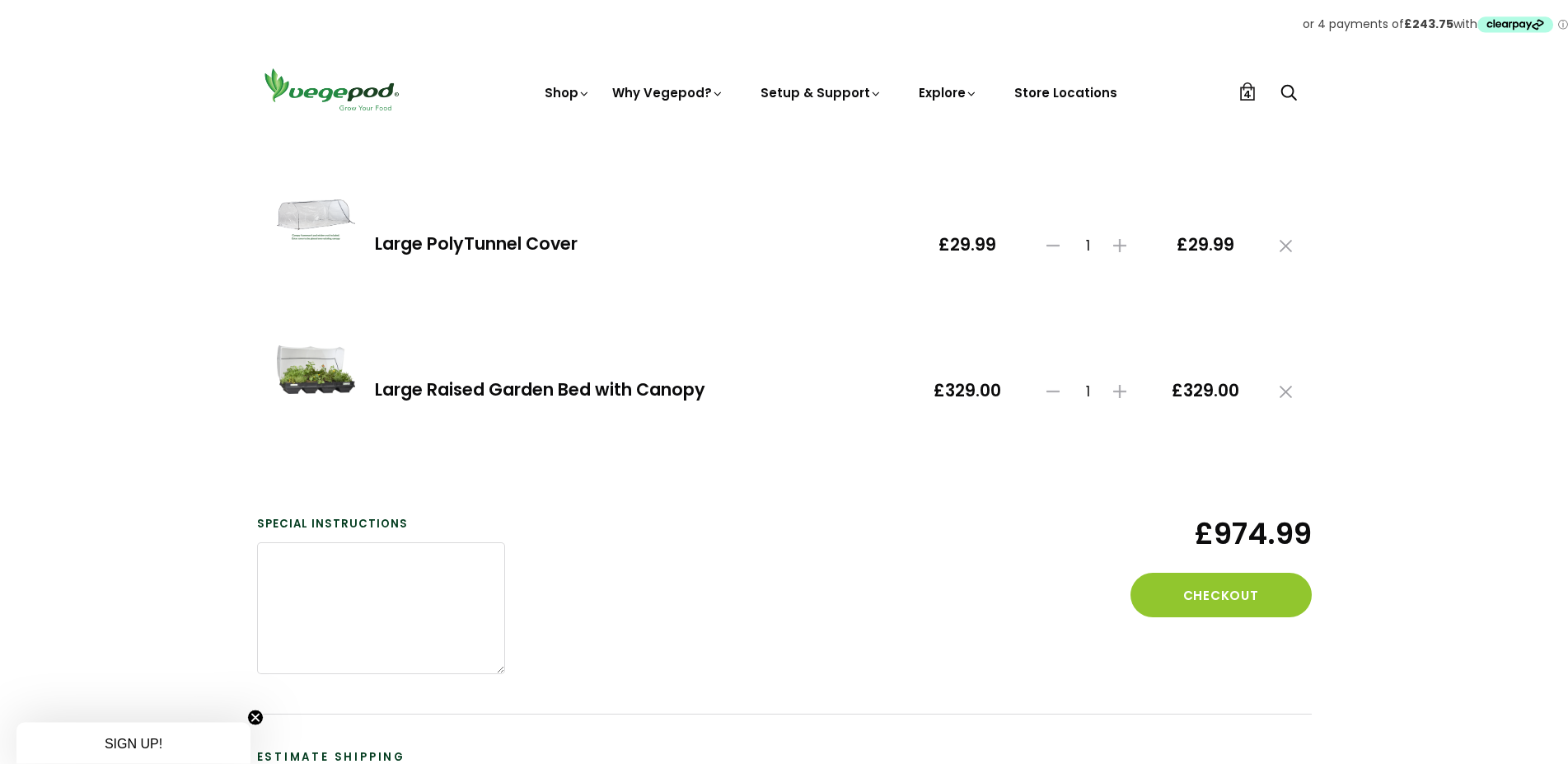
scroll to position [504, 0]
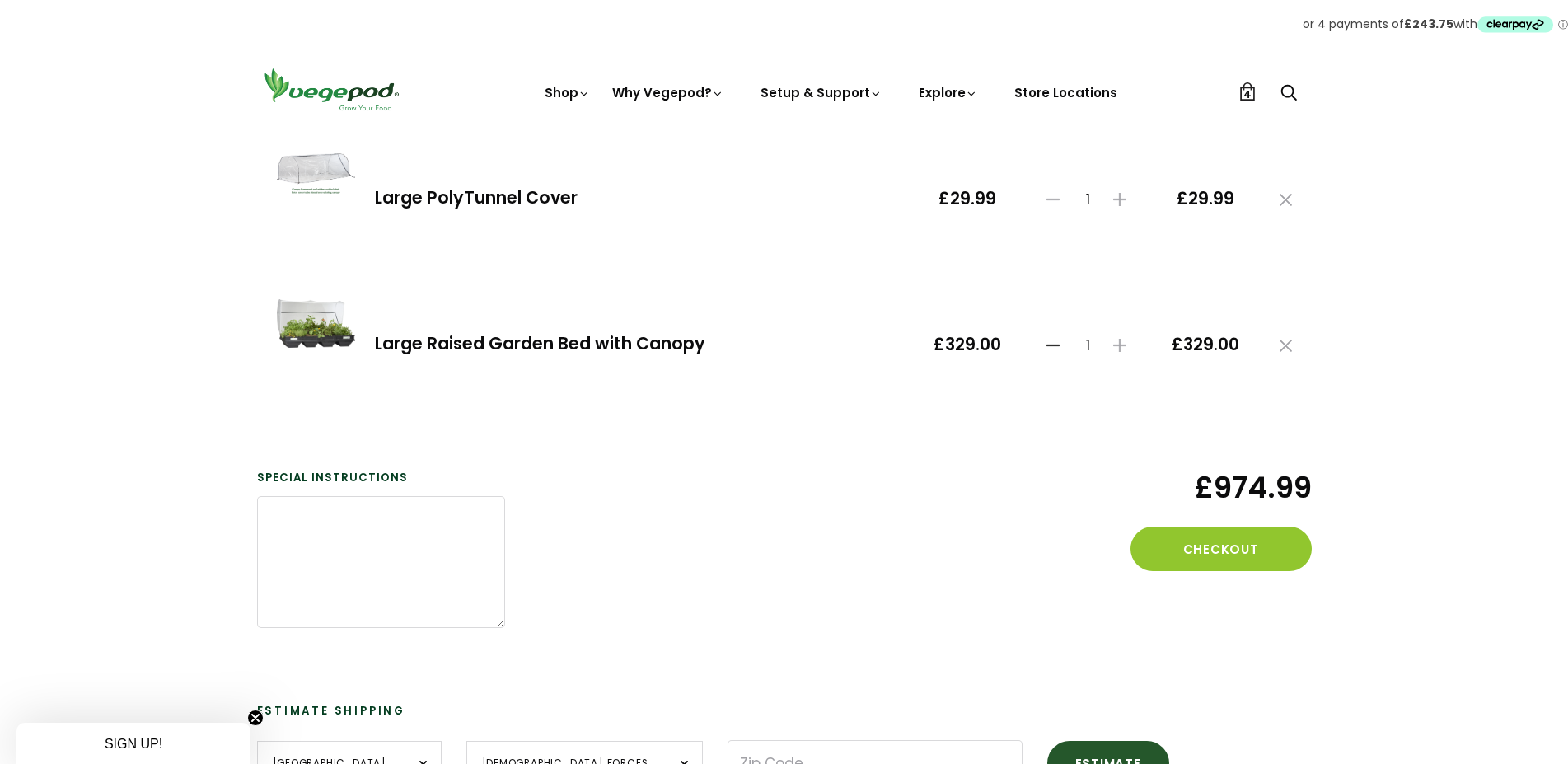
click at [1047, 345] on use at bounding box center [1053, 344] width 13 height 1
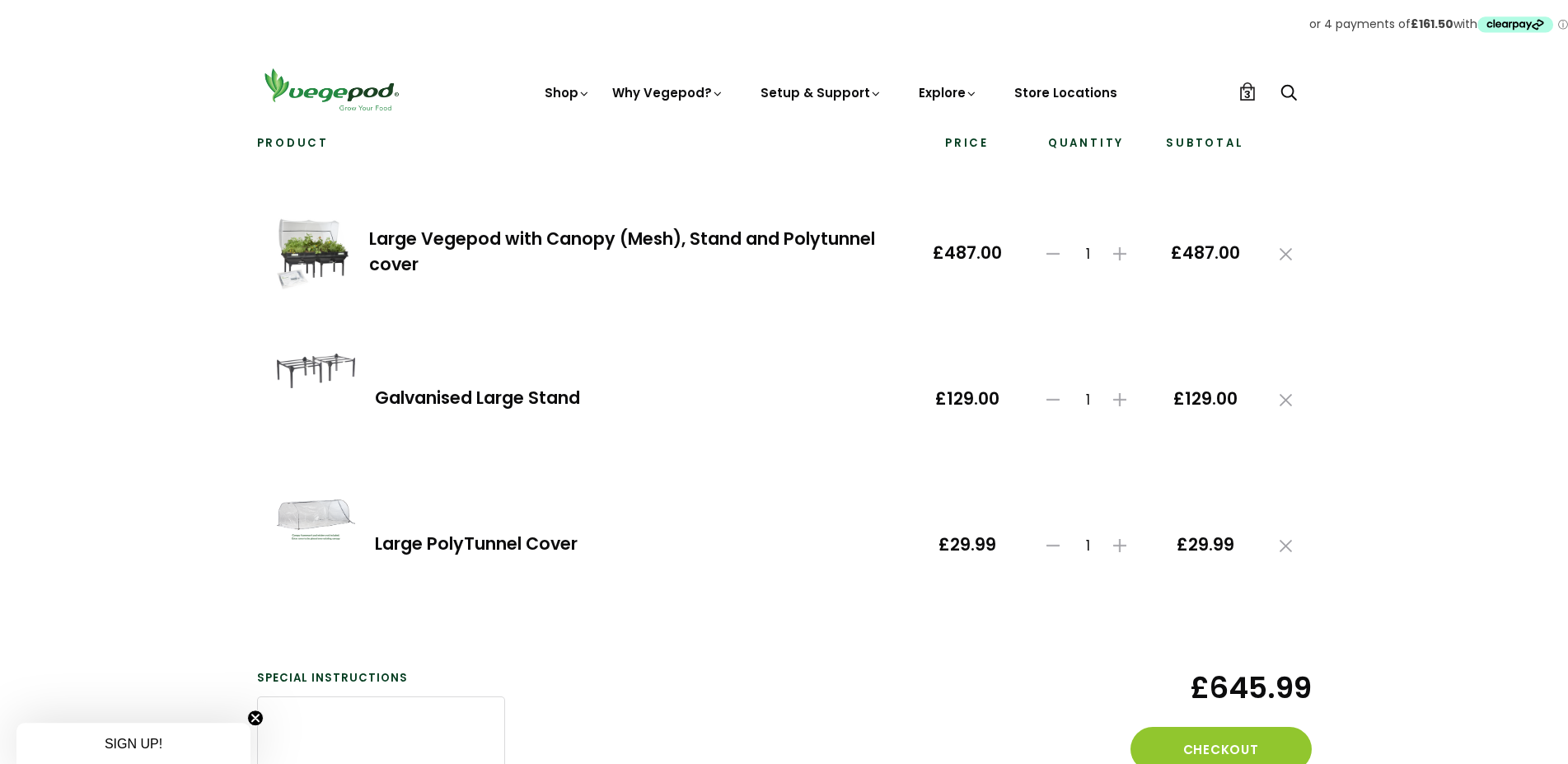
scroll to position [168, 0]
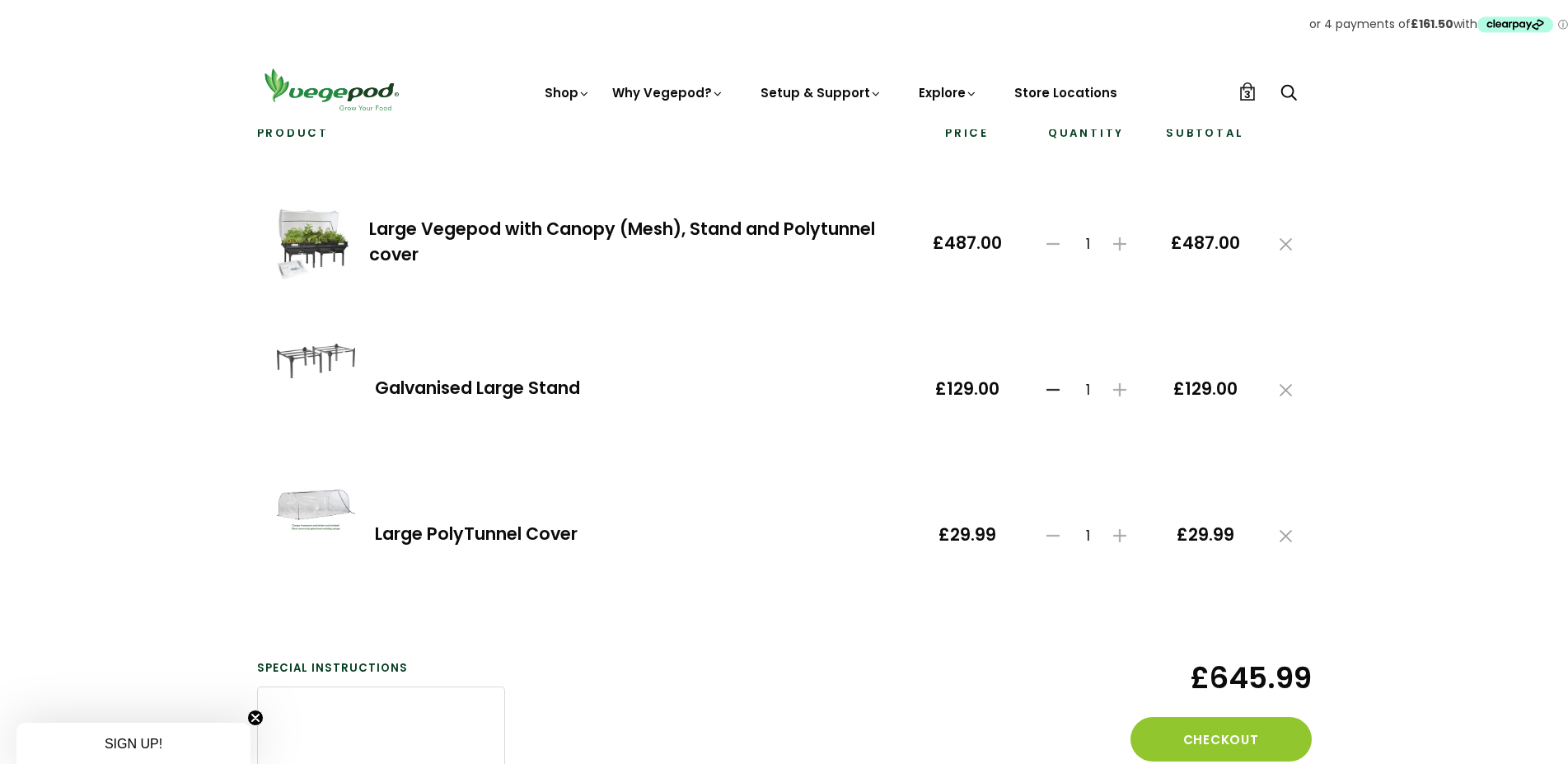
click at [1050, 388] on icon at bounding box center [1053, 390] width 13 height 13
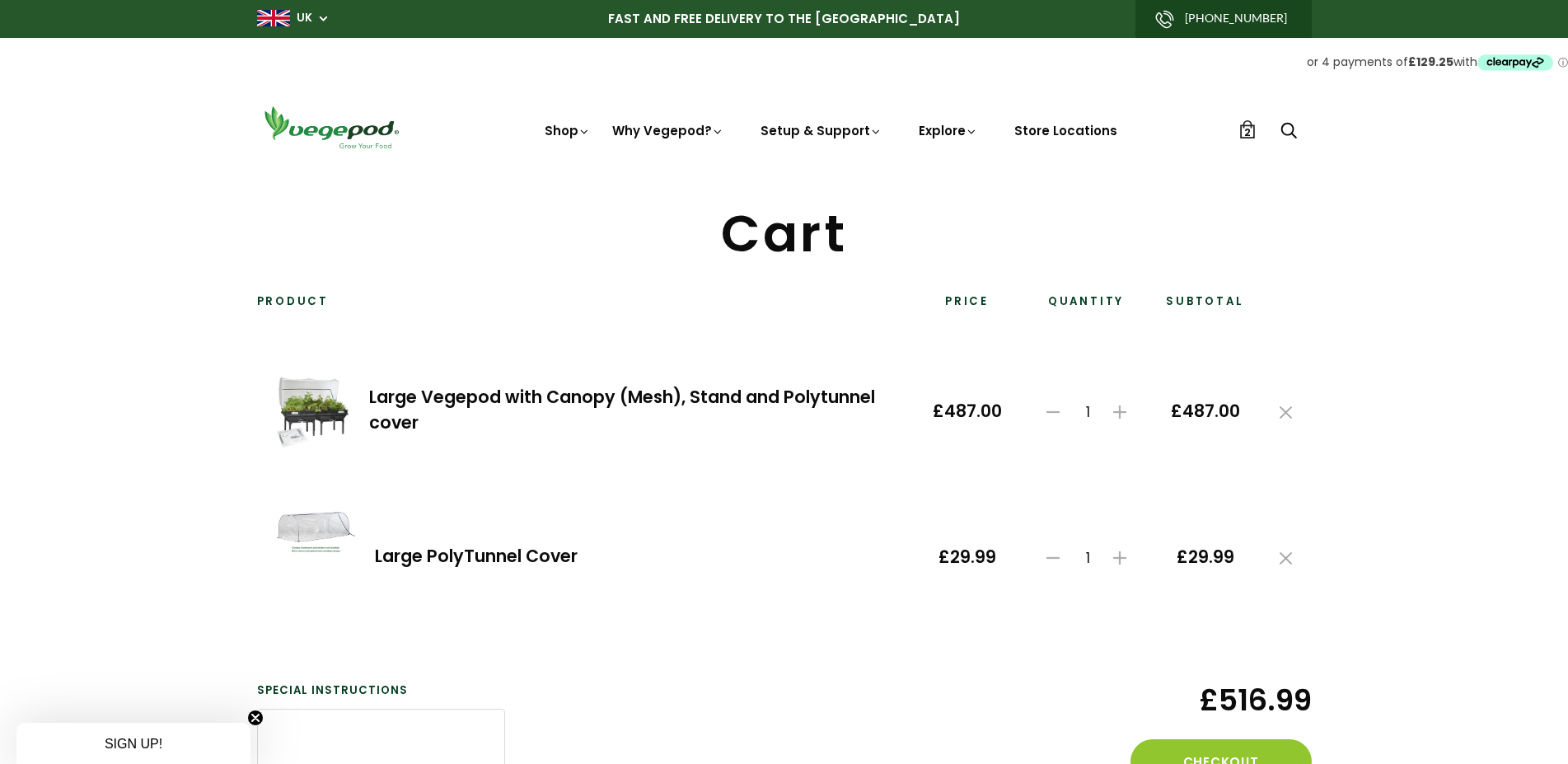
click at [394, 551] on link "Large PolyTunnel Cover" at bounding box center [477, 555] width 203 height 24
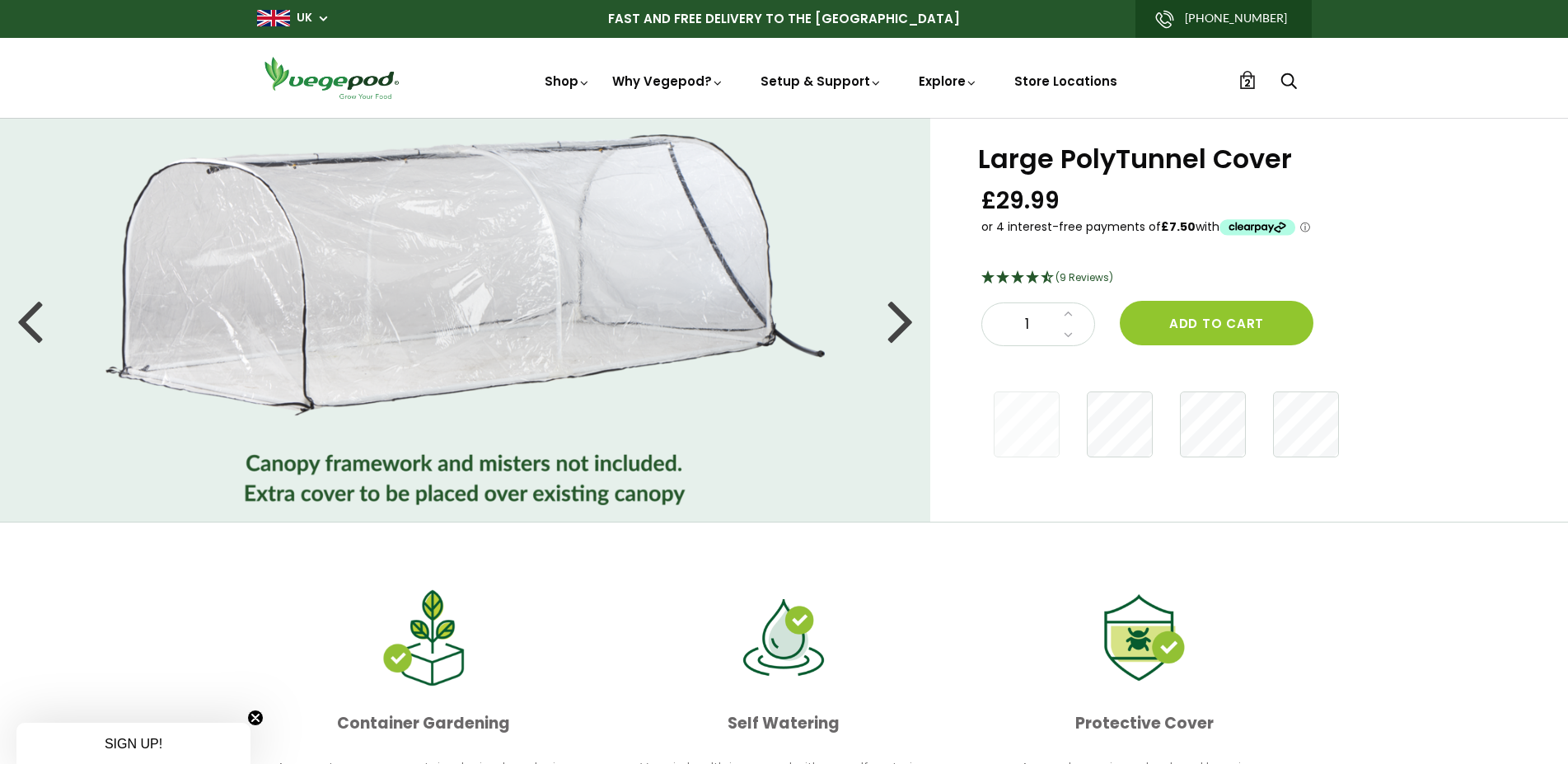
click at [1246, 87] on span "2" at bounding box center [1247, 82] width 6 height 16
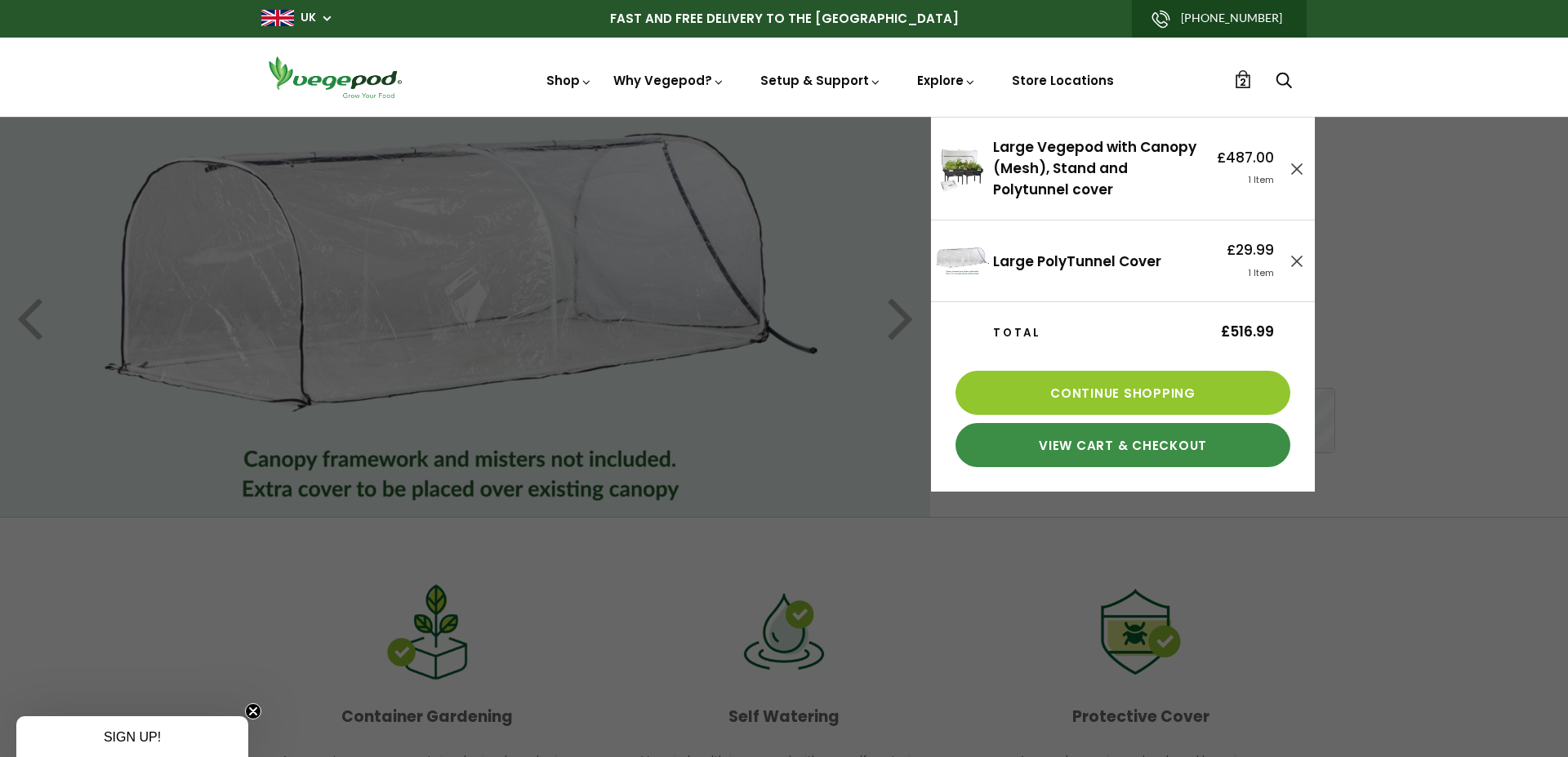
click at [1122, 452] on link "View Cart & Checkout" at bounding box center [1123, 444] width 335 height 44
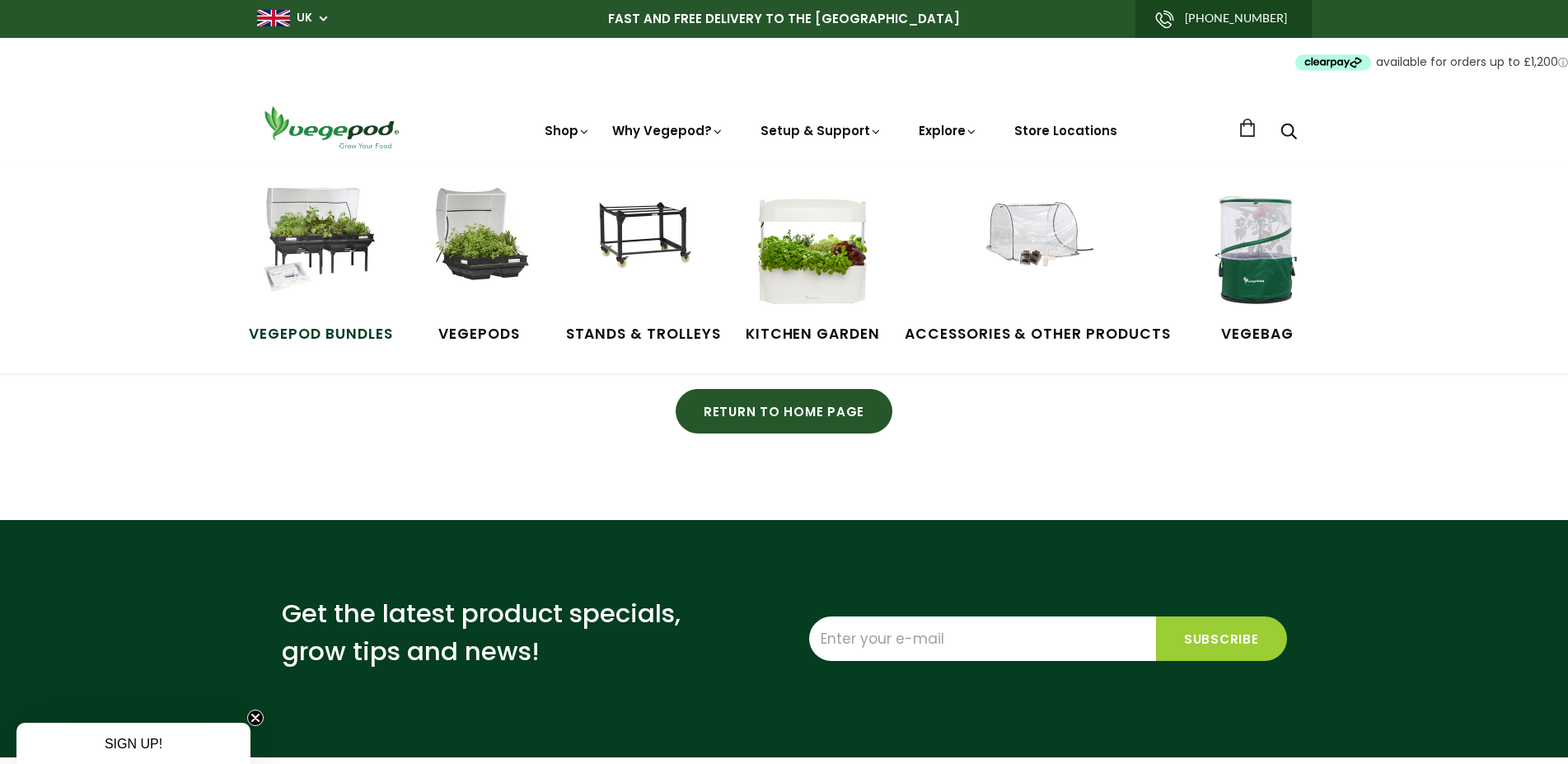
click at [310, 253] on img at bounding box center [320, 249] width 124 height 124
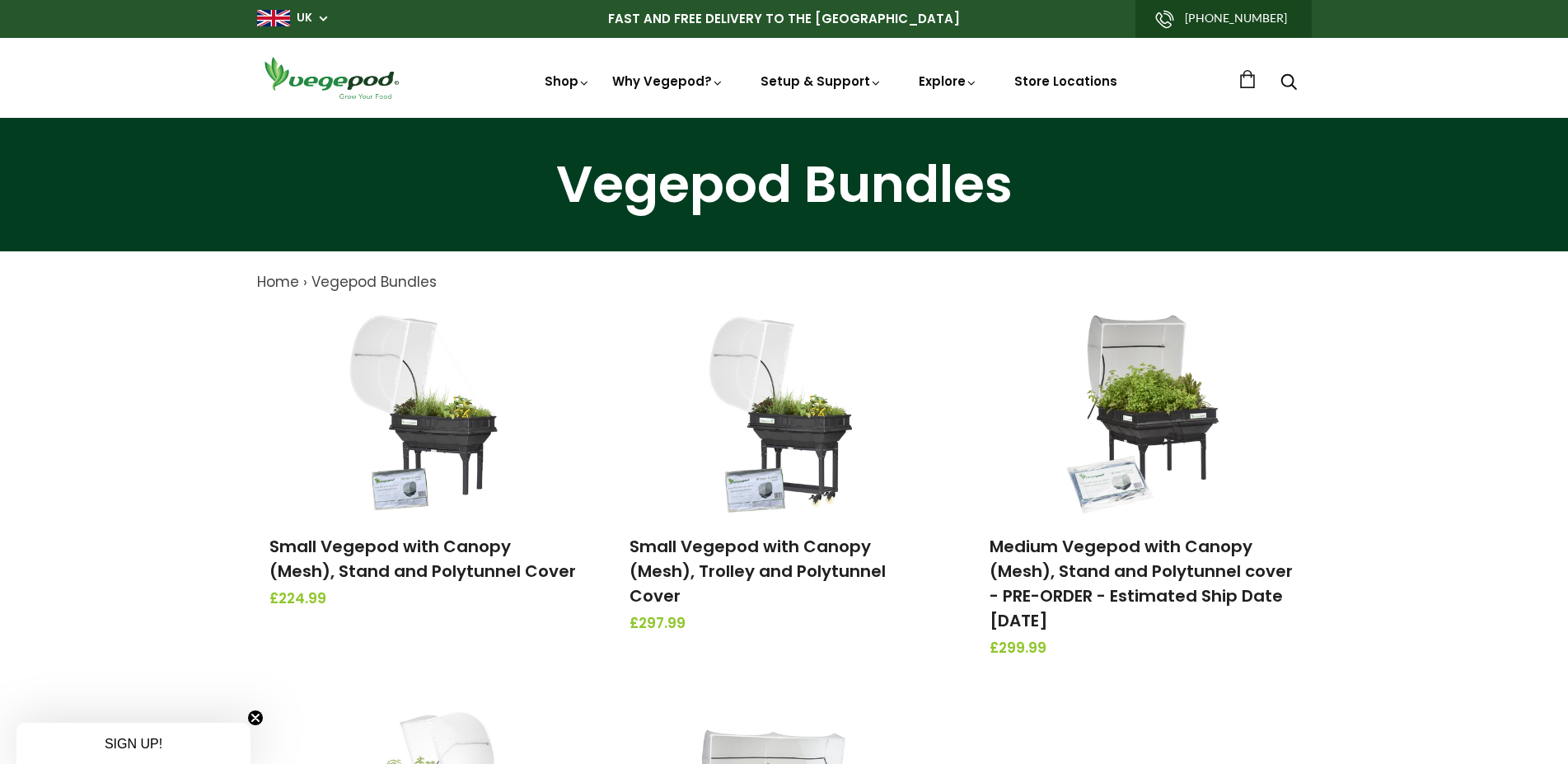
scroll to position [420, 0]
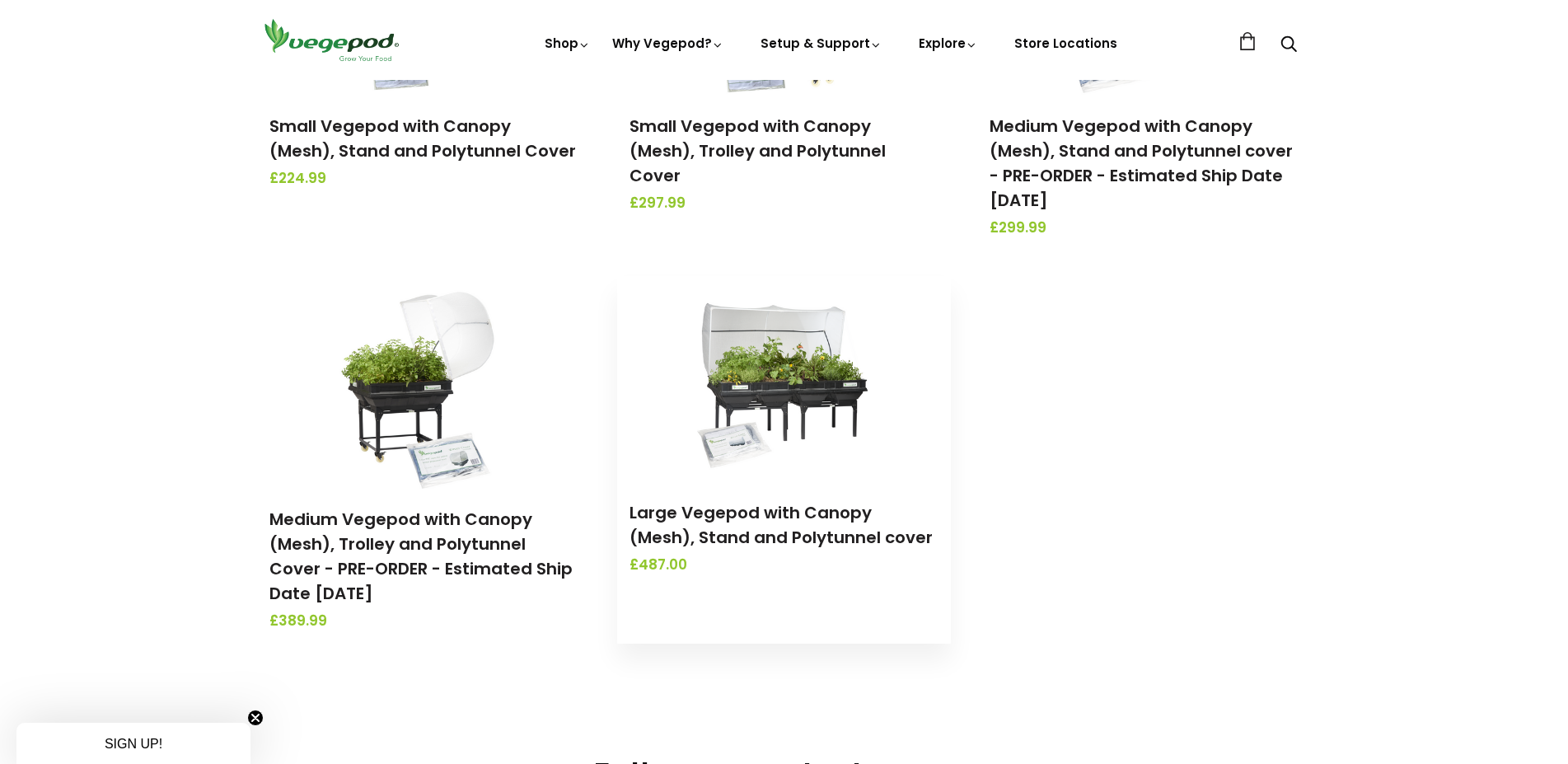
click at [778, 386] on img at bounding box center [783, 379] width 173 height 206
